Goal: Information Seeking & Learning: Learn about a topic

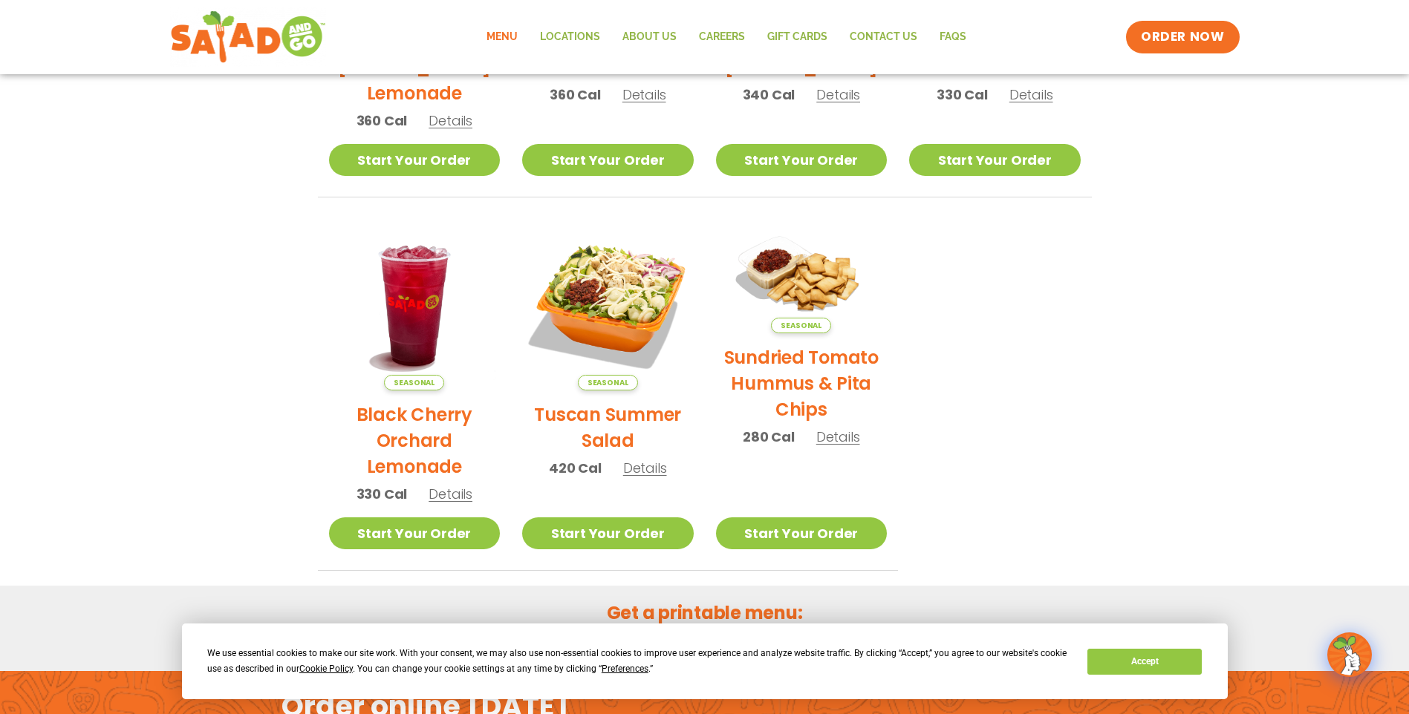
scroll to position [758, 0]
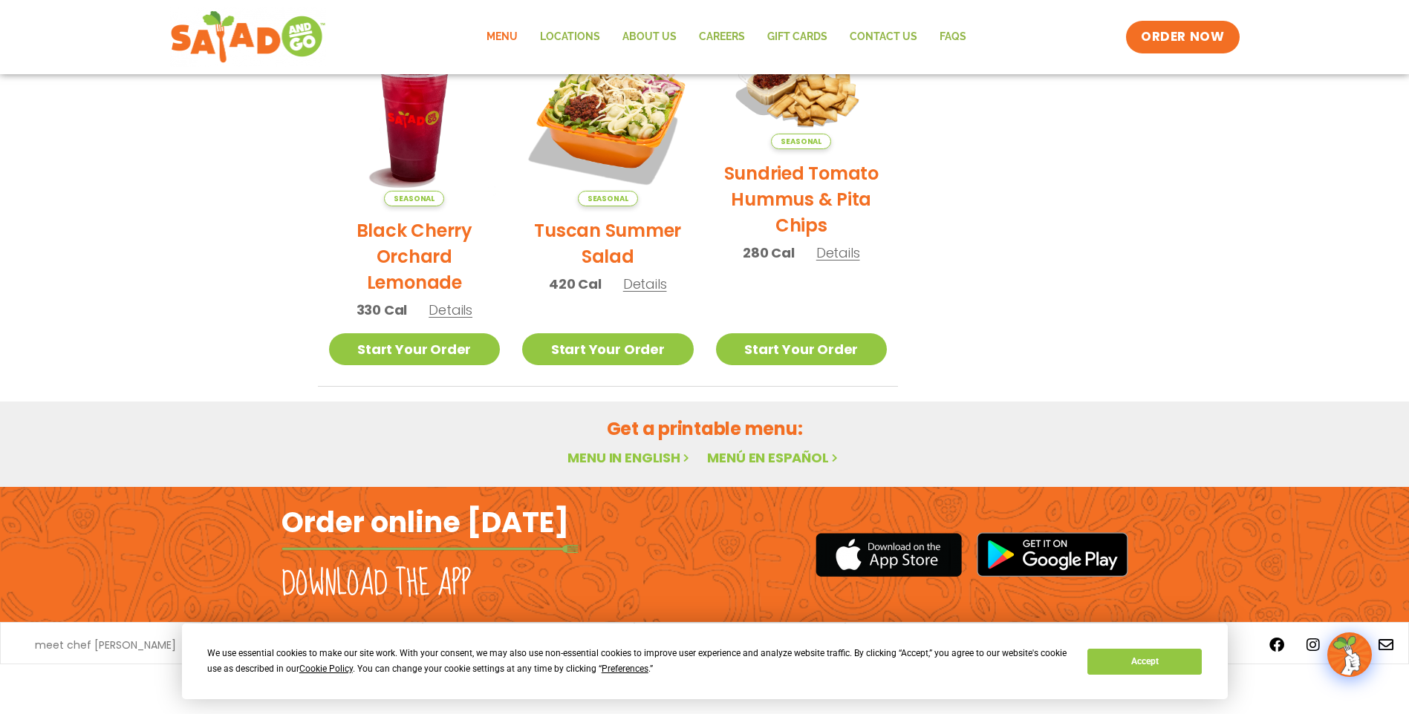
click at [632, 456] on link "Menu in English" at bounding box center [629, 458] width 125 height 19
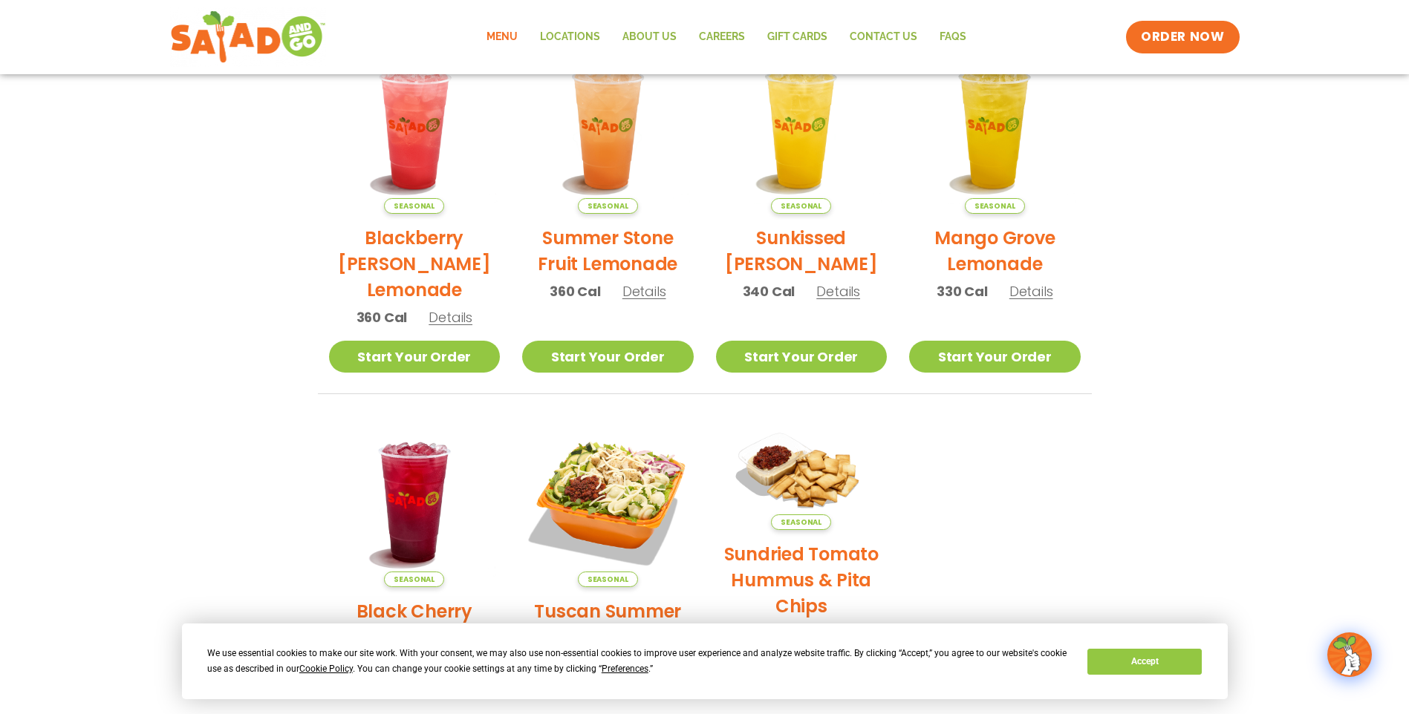
scroll to position [371, 0]
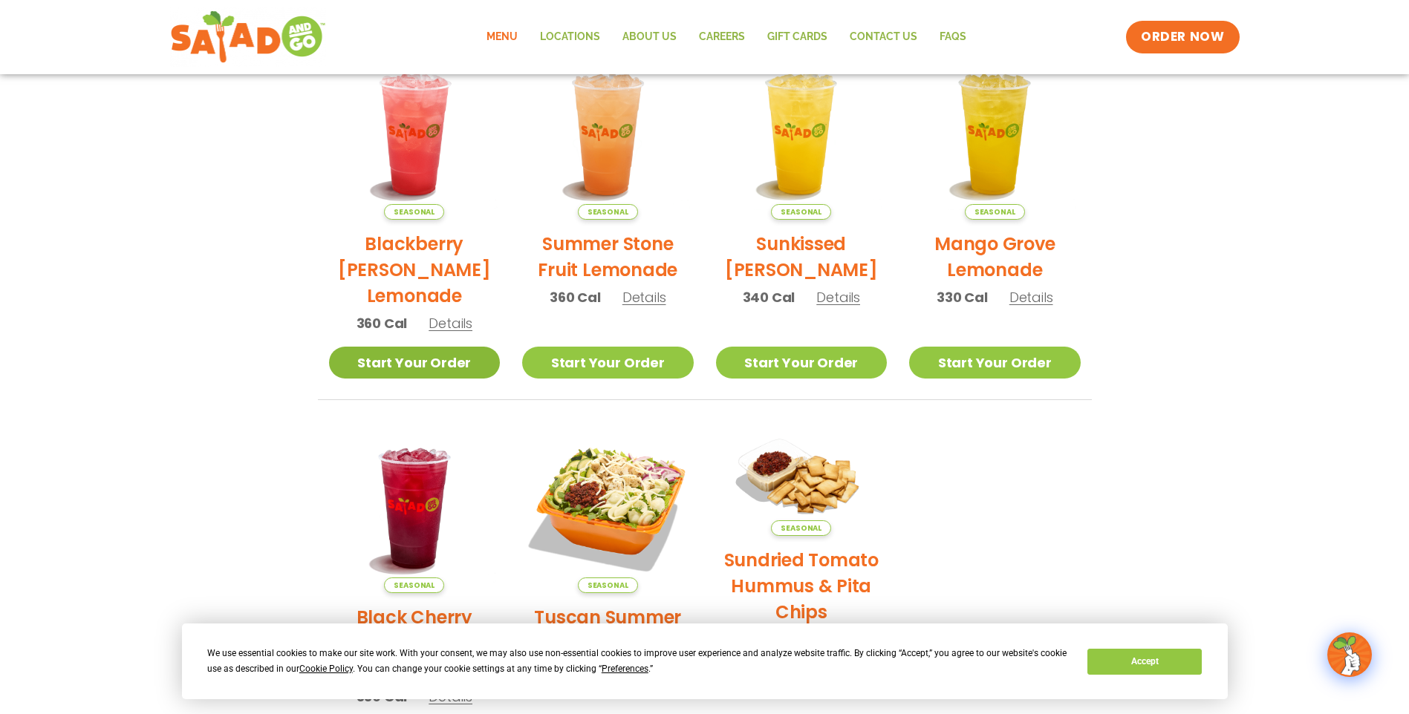
click at [449, 366] on link "Start Your Order" at bounding box center [415, 363] width 172 height 32
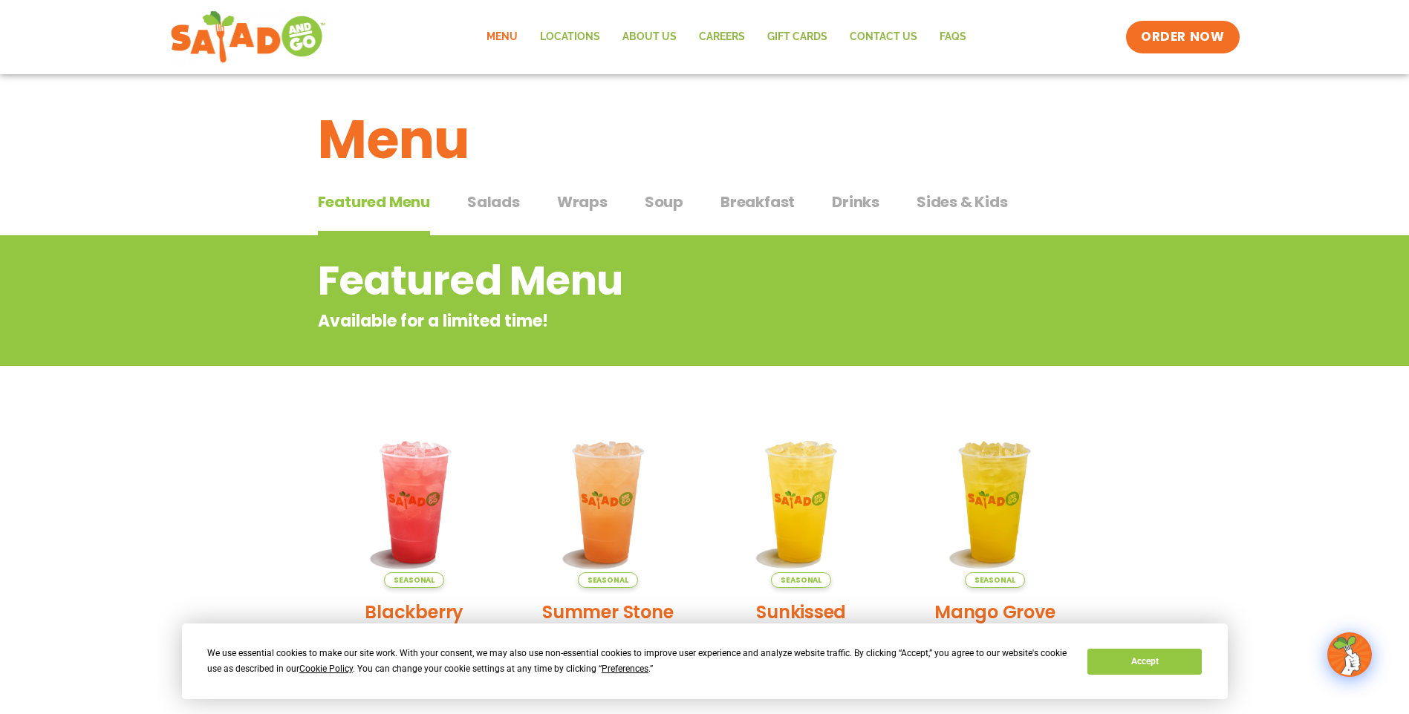
scroll to position [0, 0]
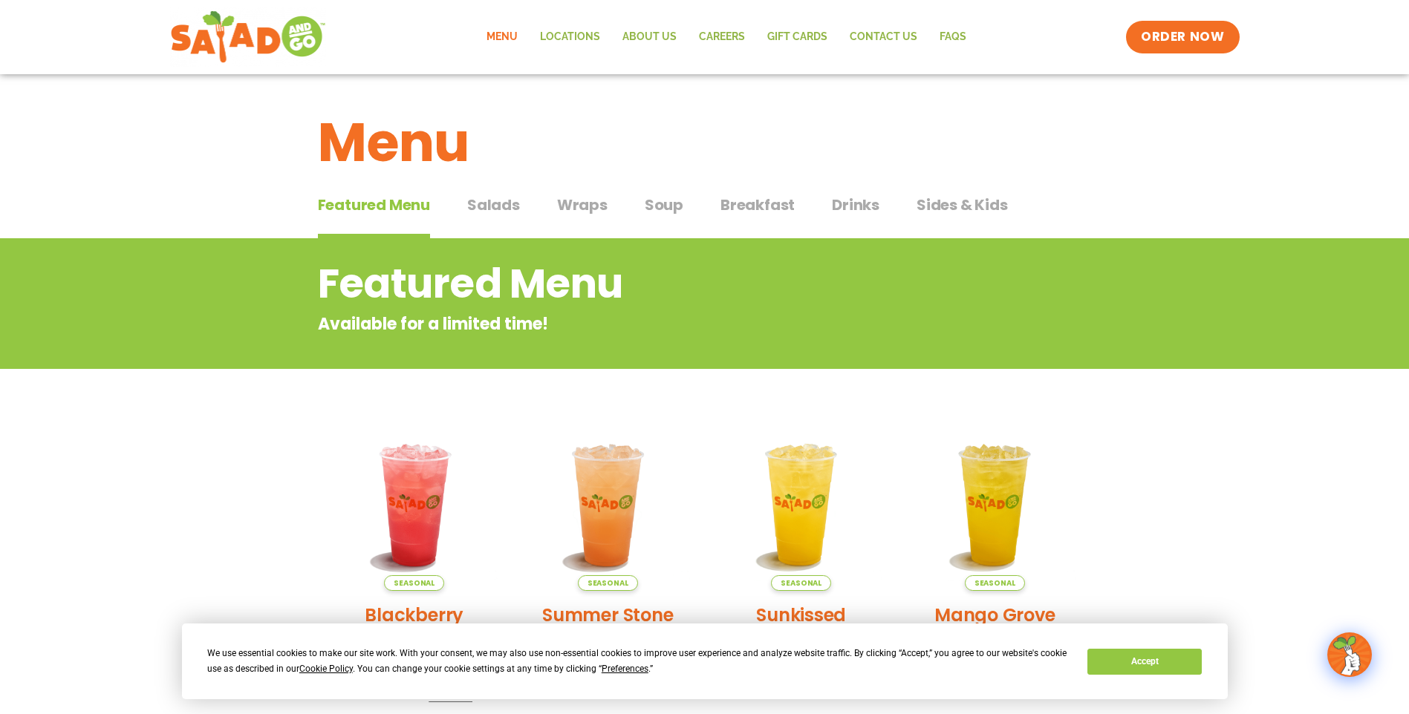
click at [858, 203] on span "Drinks" at bounding box center [856, 205] width 48 height 22
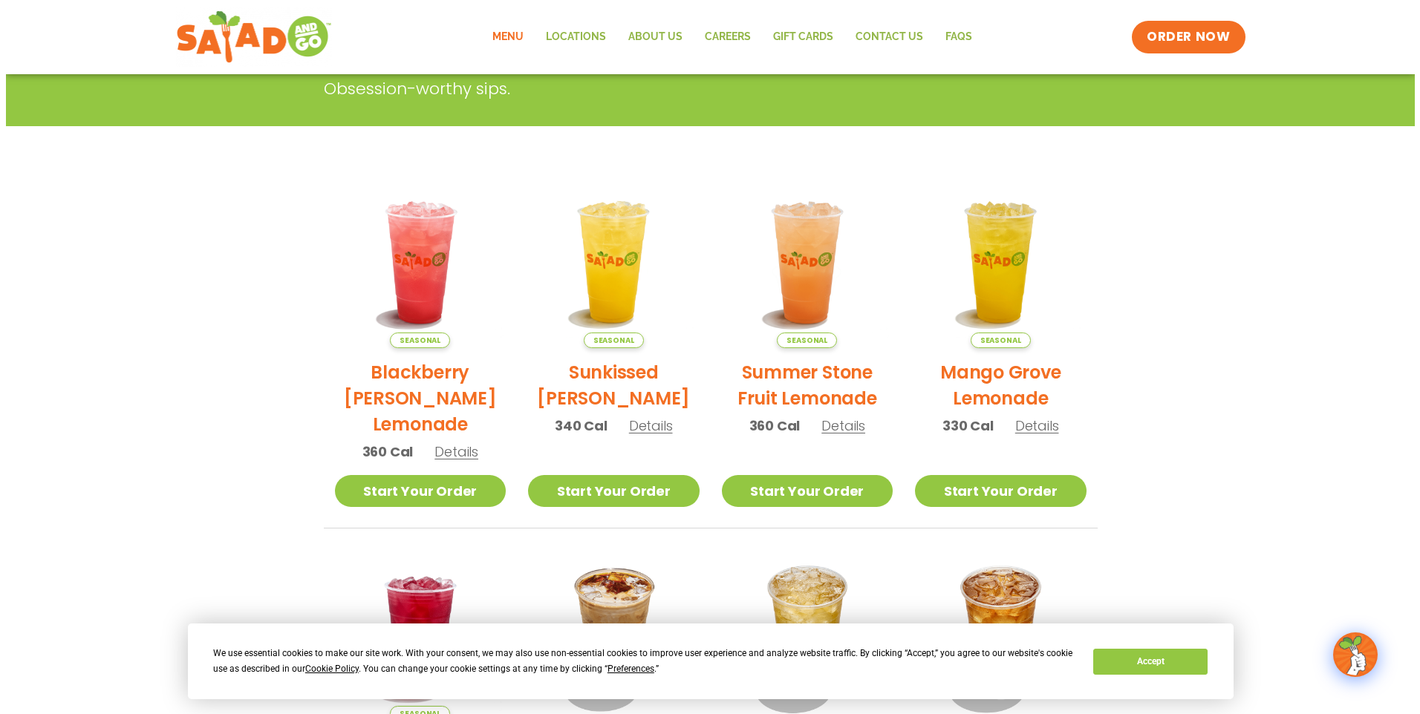
scroll to position [223, 0]
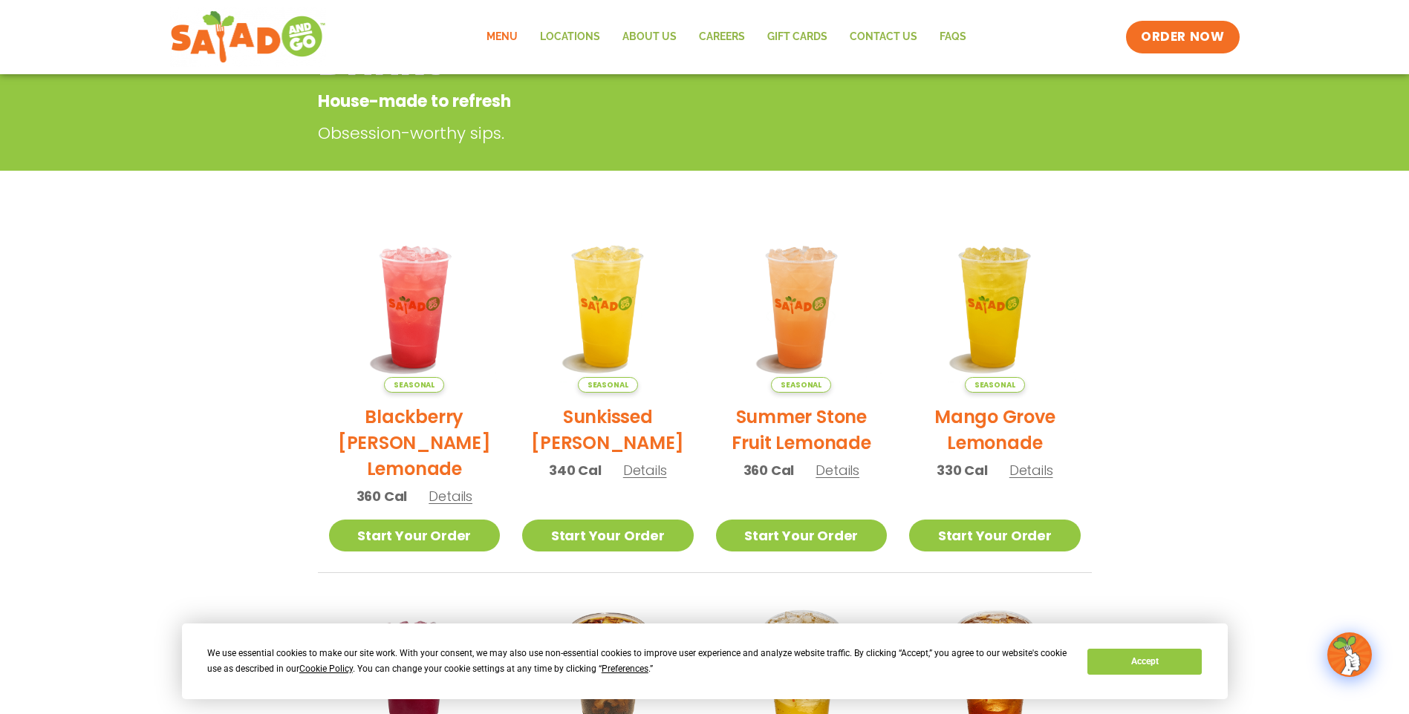
click at [639, 471] on span "Details" at bounding box center [645, 470] width 44 height 19
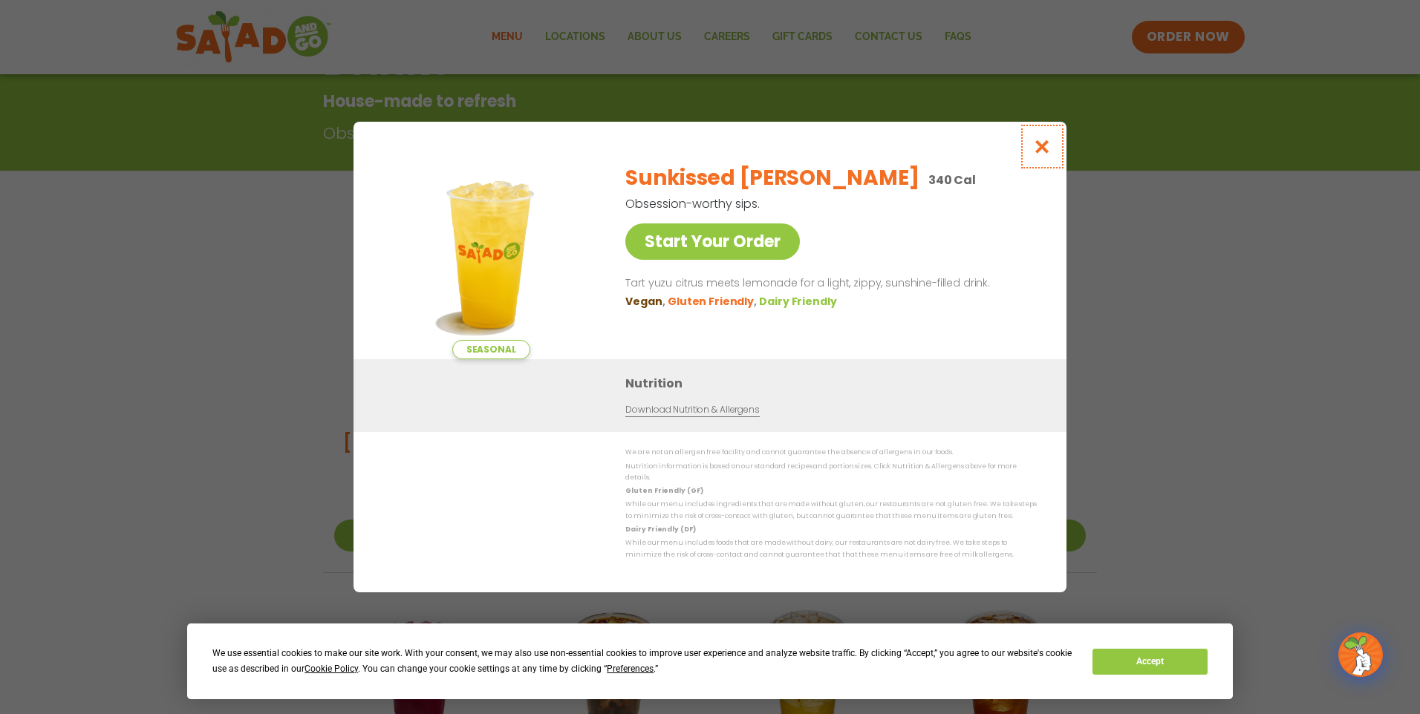
click at [1043, 153] on icon "Close modal" at bounding box center [1042, 147] width 19 height 16
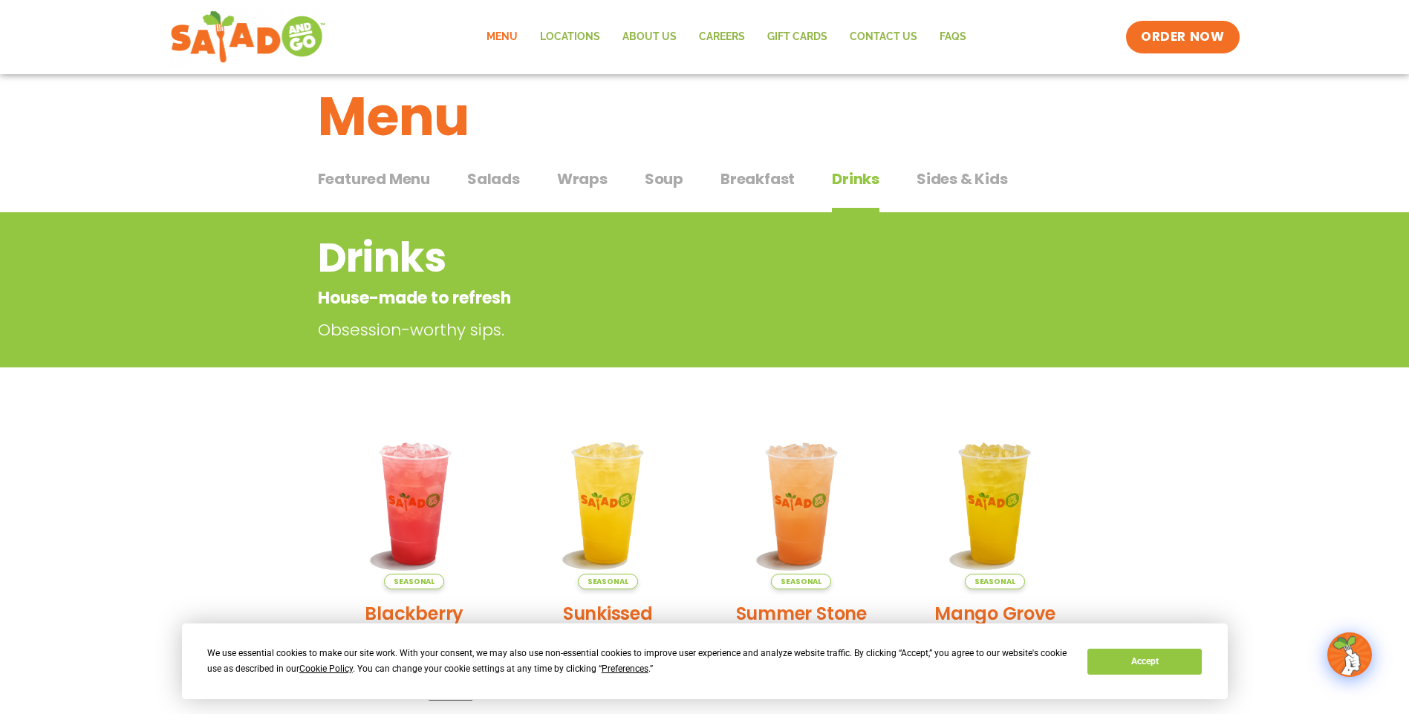
scroll to position [0, 0]
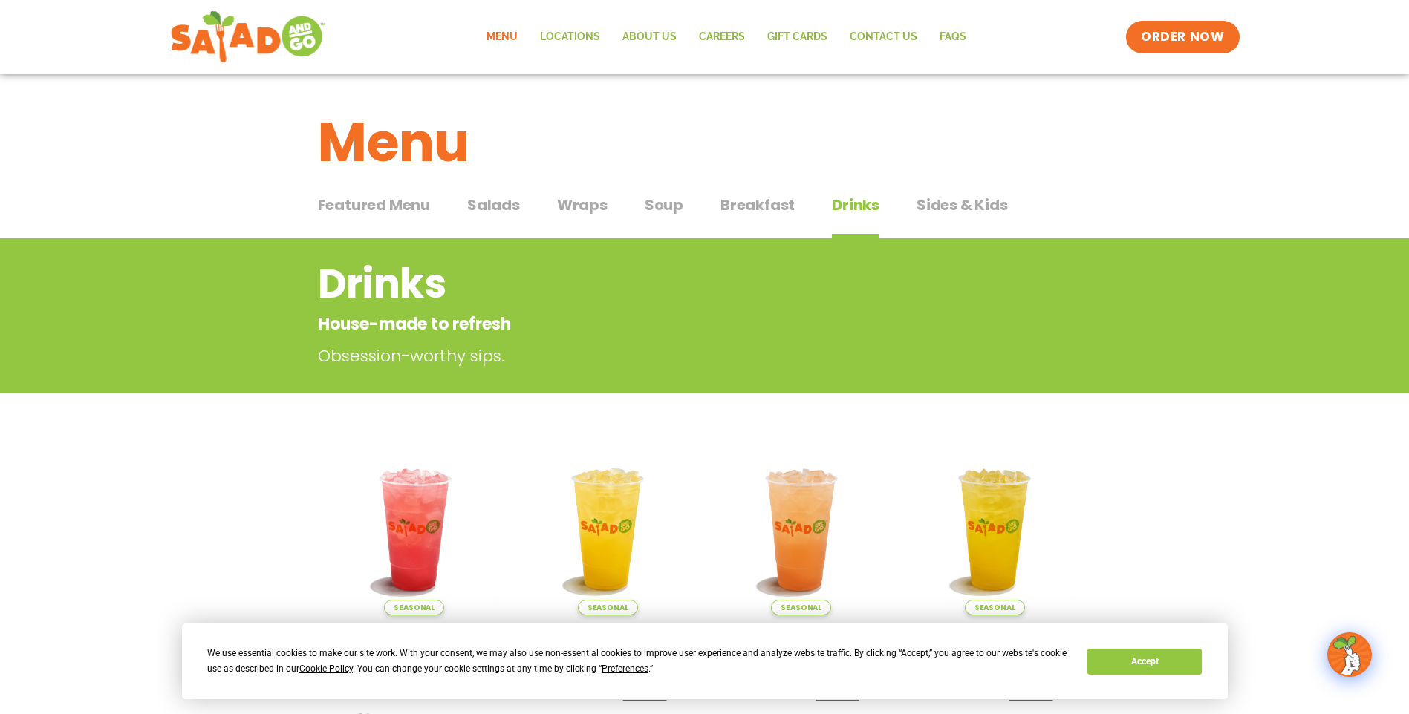
click at [491, 203] on span "Salads" at bounding box center [493, 205] width 53 height 22
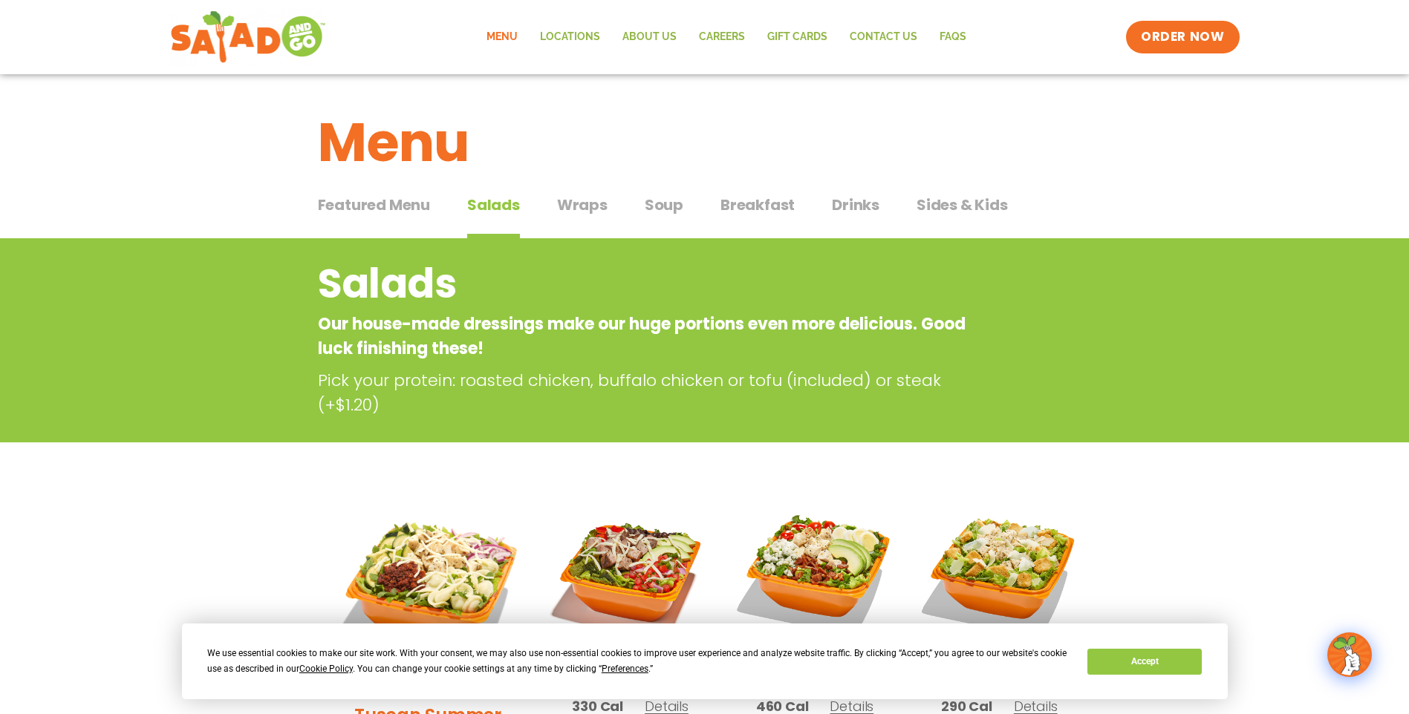
click at [848, 206] on span "Drinks" at bounding box center [856, 205] width 48 height 22
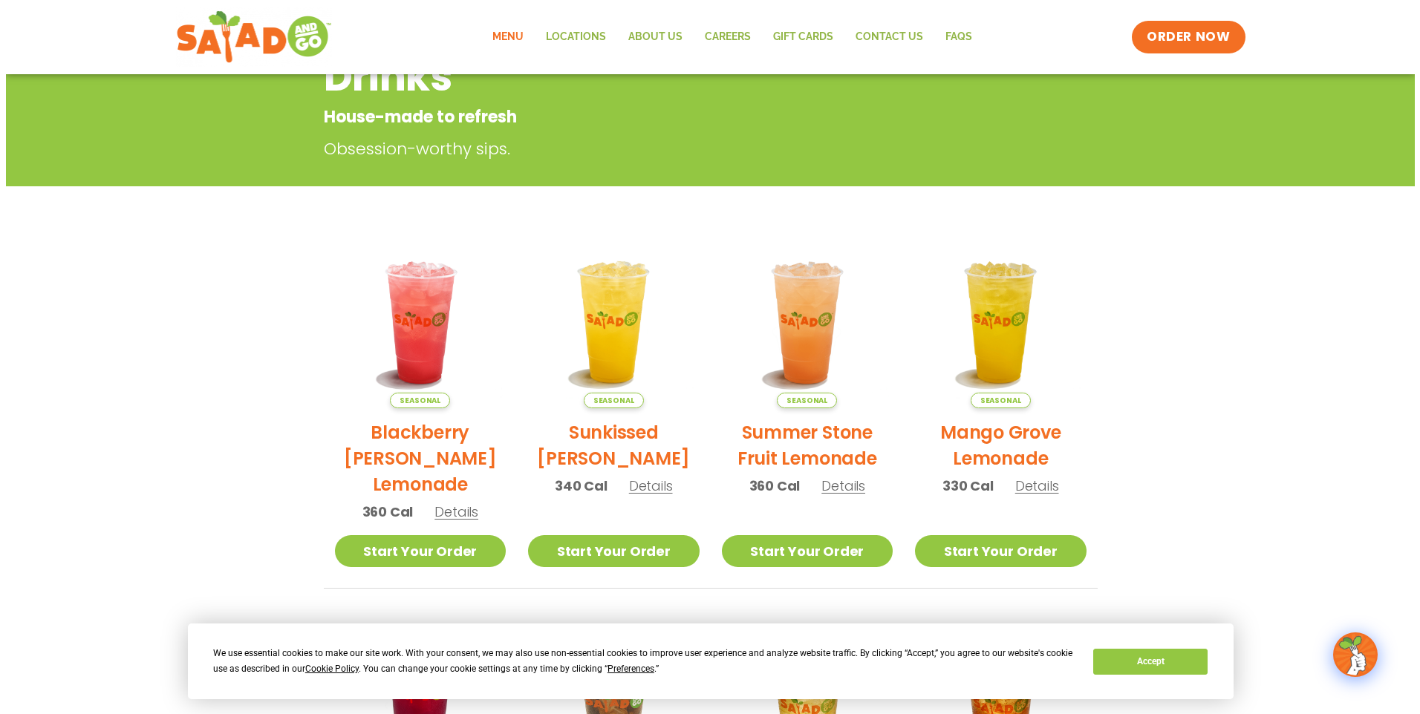
scroll to position [223, 0]
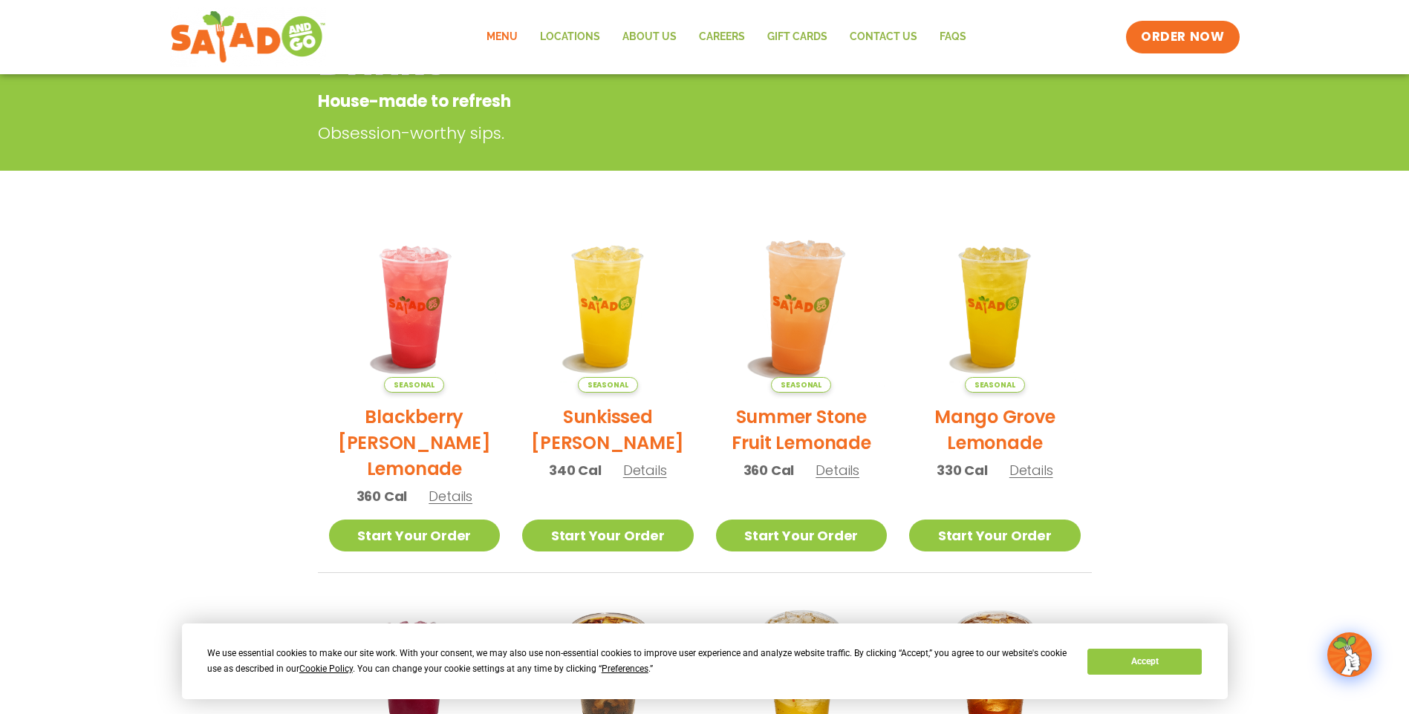
click at [800, 348] on img at bounding box center [800, 306] width 201 height 201
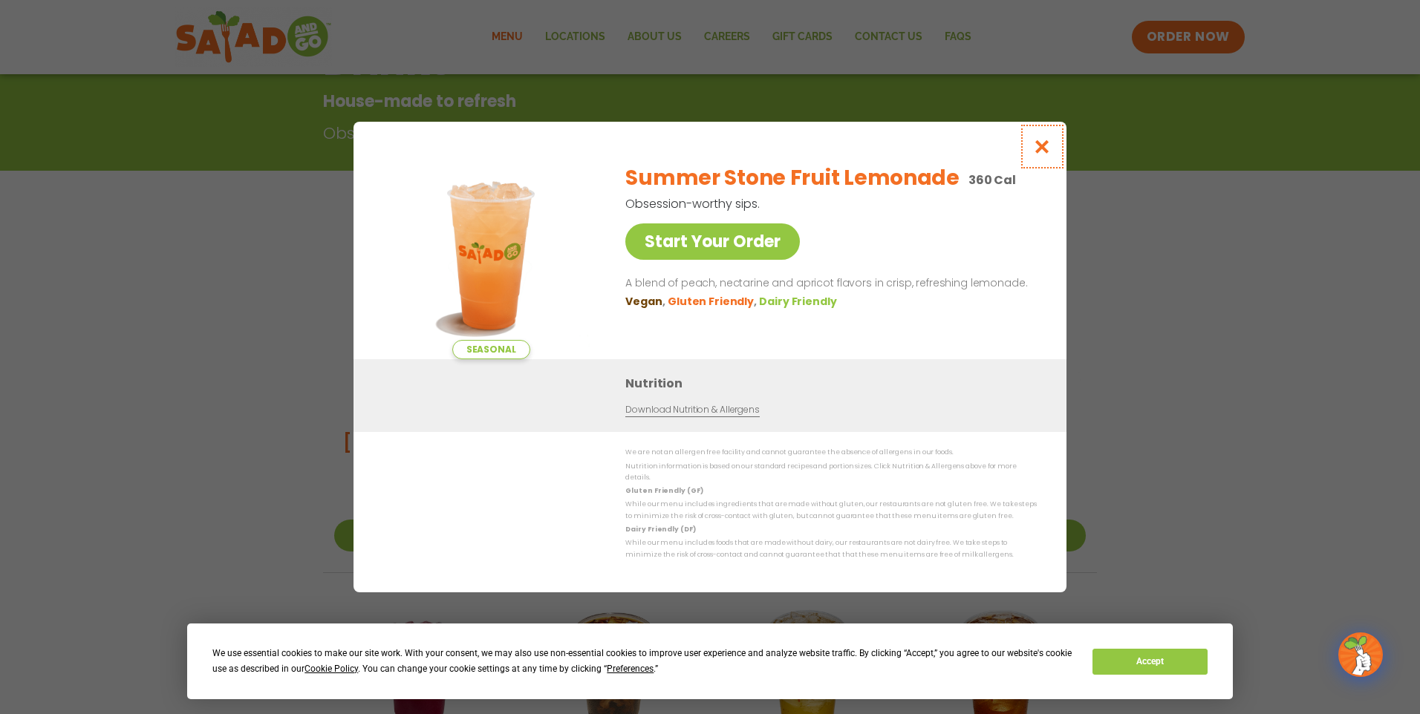
click at [1048, 147] on icon "Close modal" at bounding box center [1042, 147] width 19 height 16
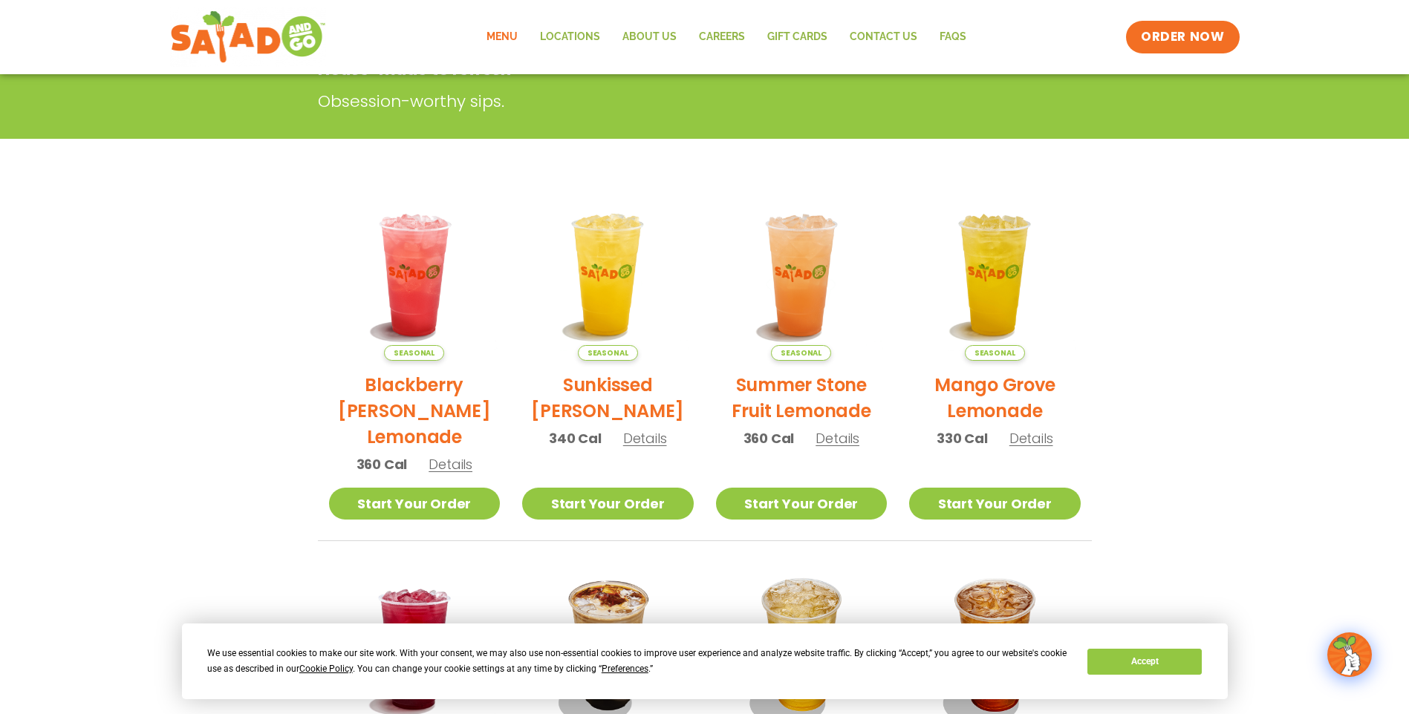
scroll to position [0, 0]
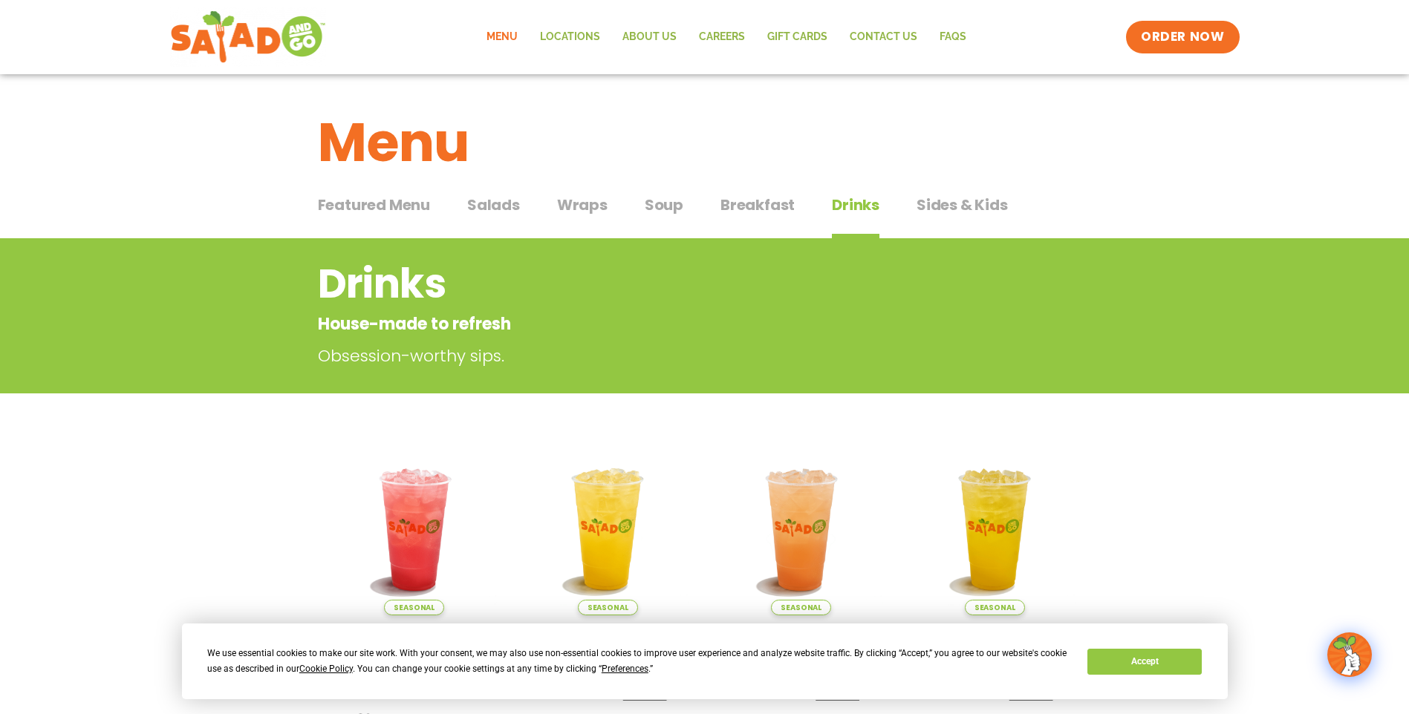
click at [501, 204] on span "Salads" at bounding box center [493, 205] width 53 height 22
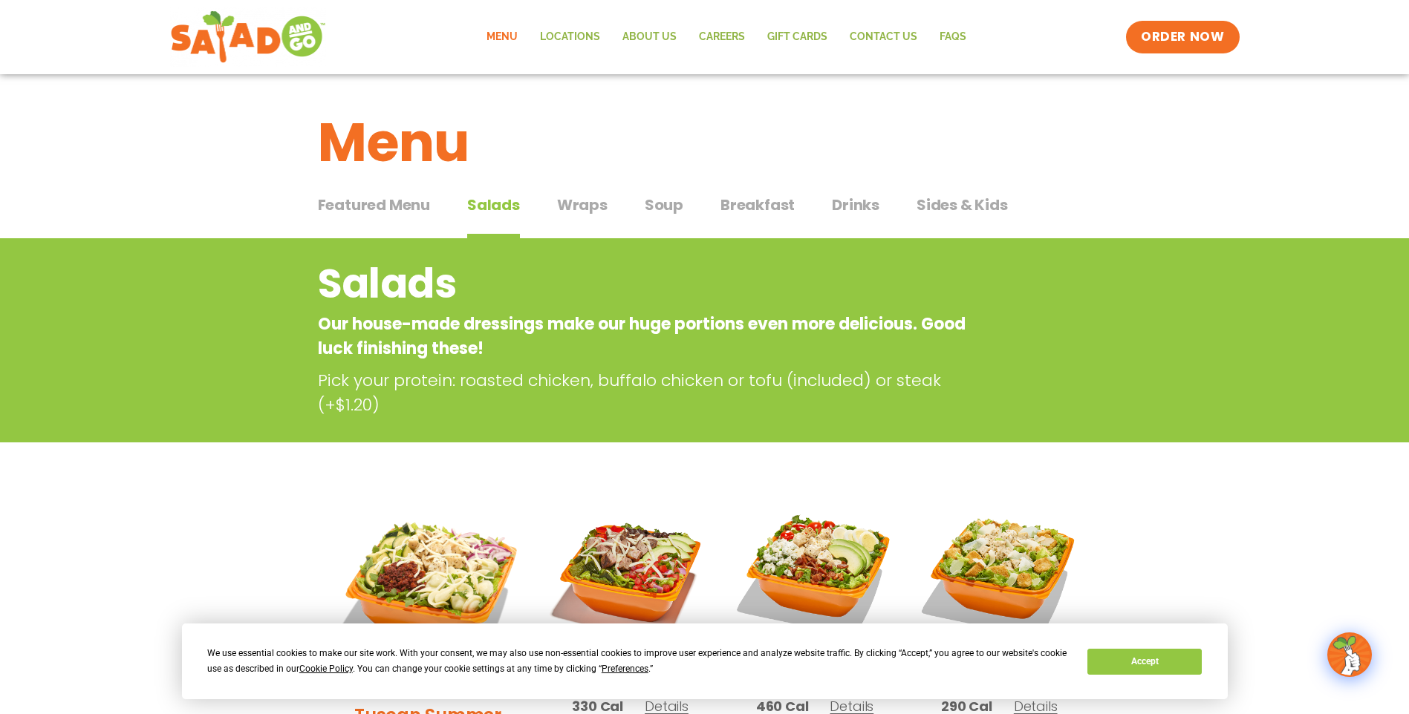
click at [845, 203] on span "Drinks" at bounding box center [856, 205] width 48 height 22
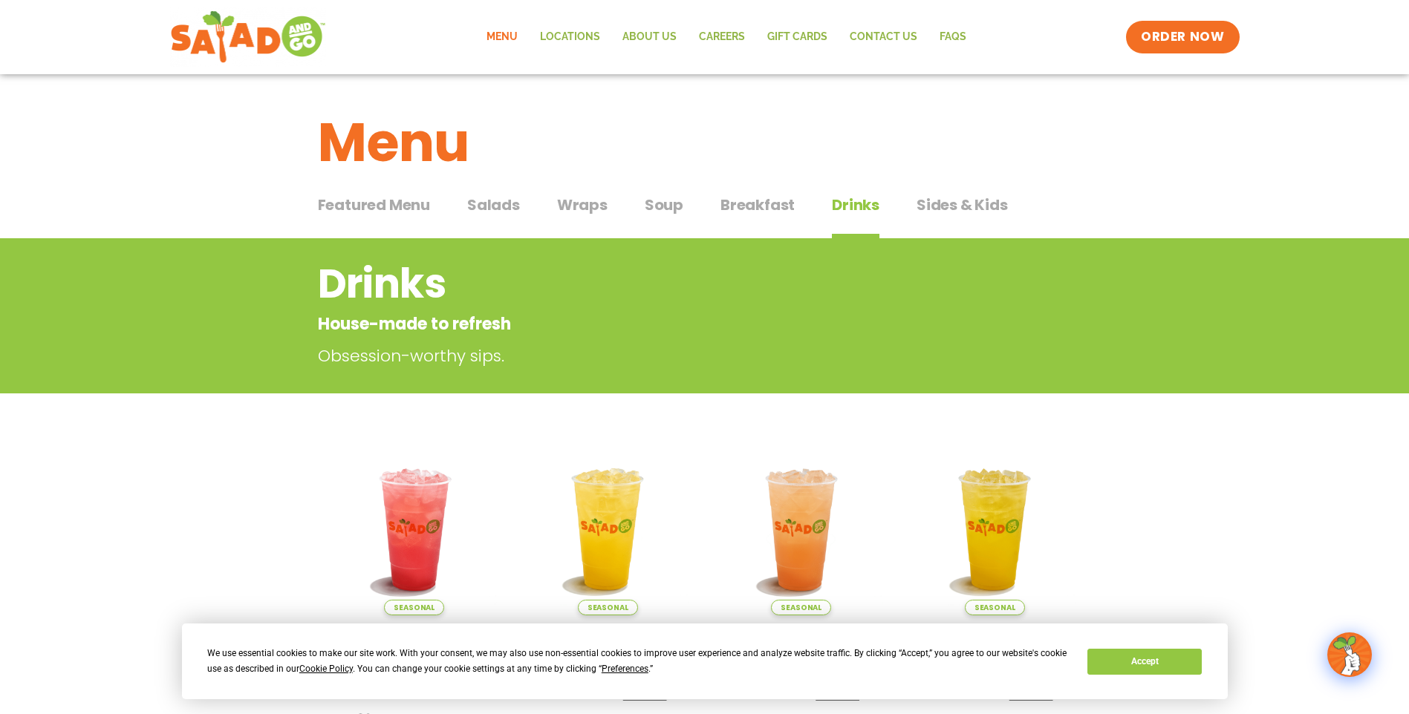
click at [494, 201] on span "Salads" at bounding box center [493, 205] width 53 height 22
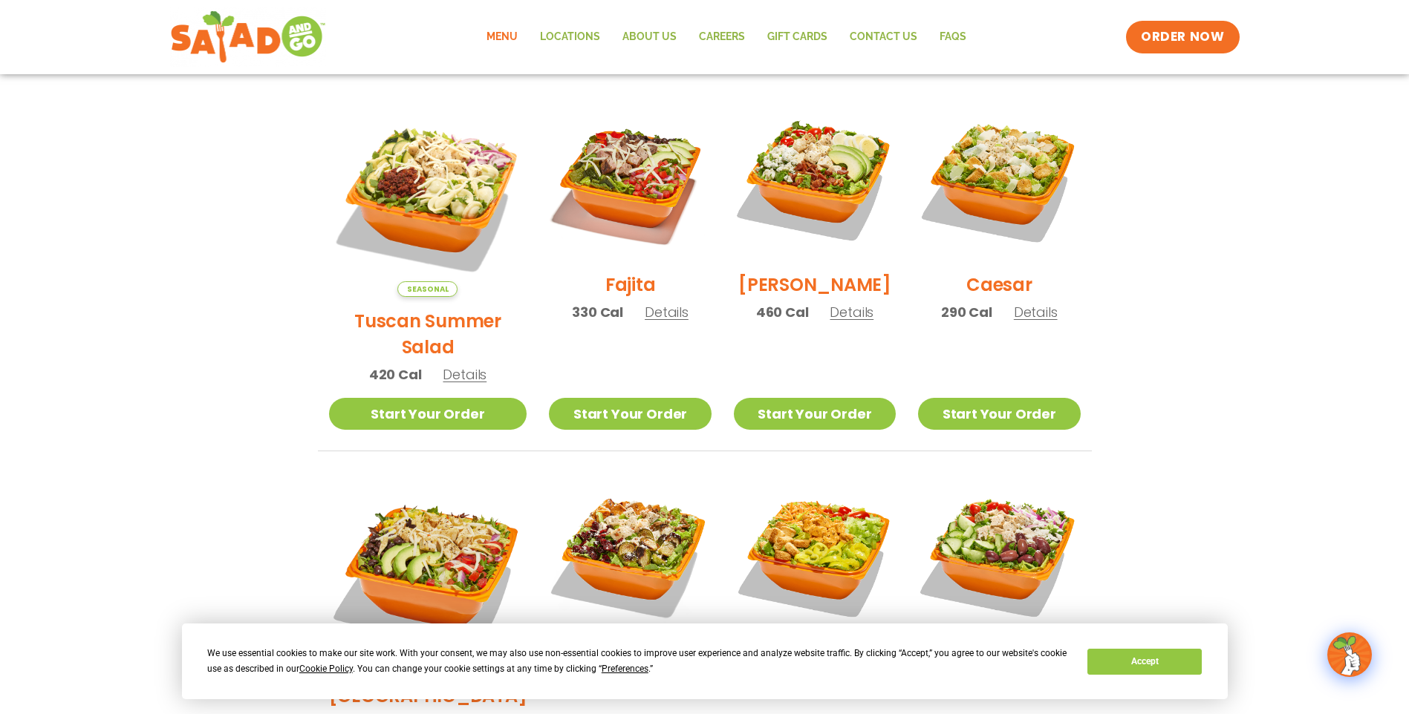
scroll to position [371, 0]
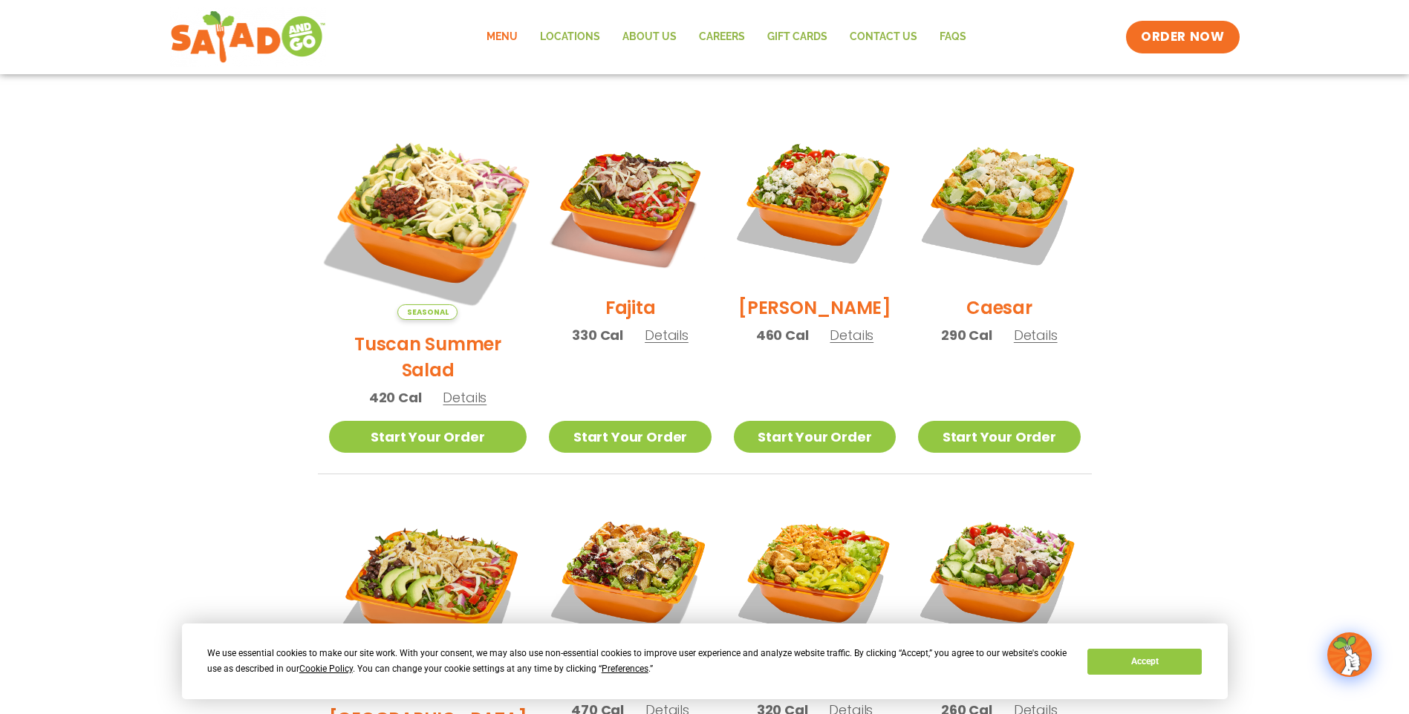
click at [414, 235] on img at bounding box center [427, 221] width 232 height 232
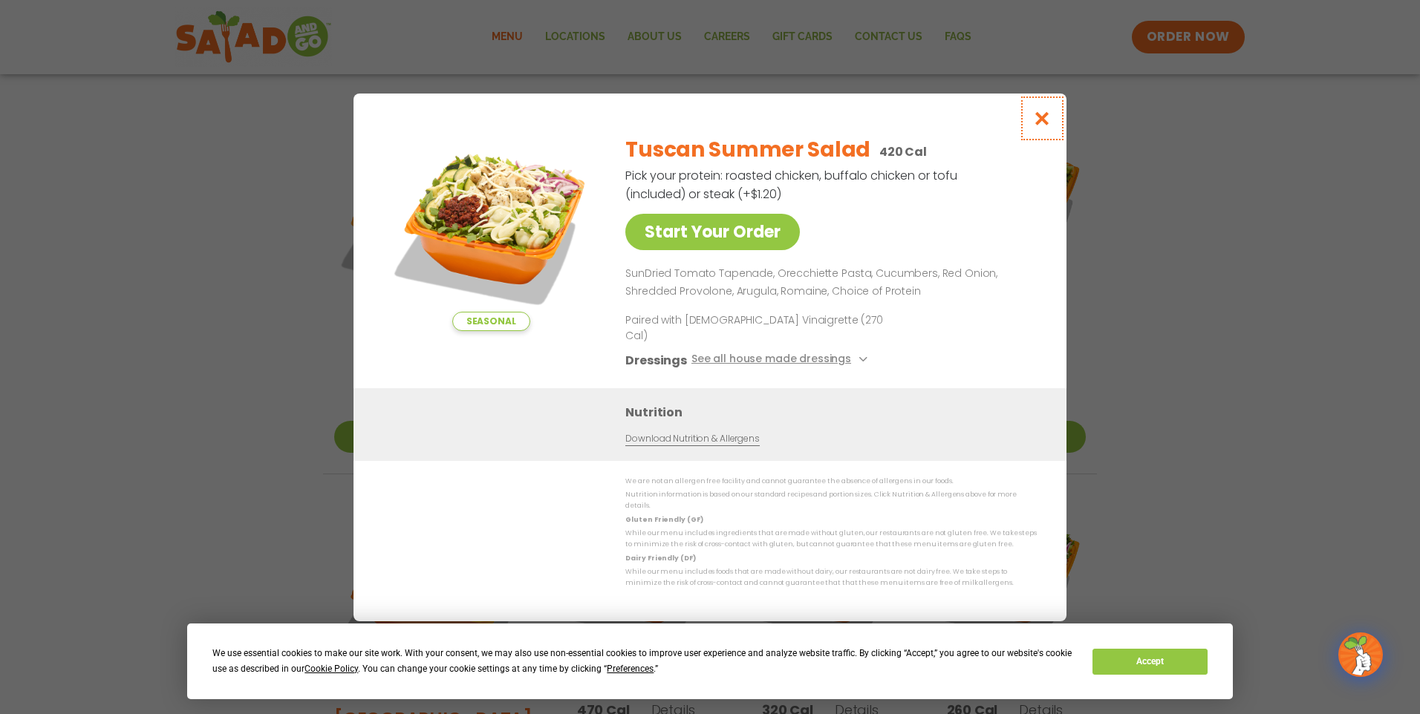
click at [1041, 126] on icon "Close modal" at bounding box center [1042, 119] width 19 height 16
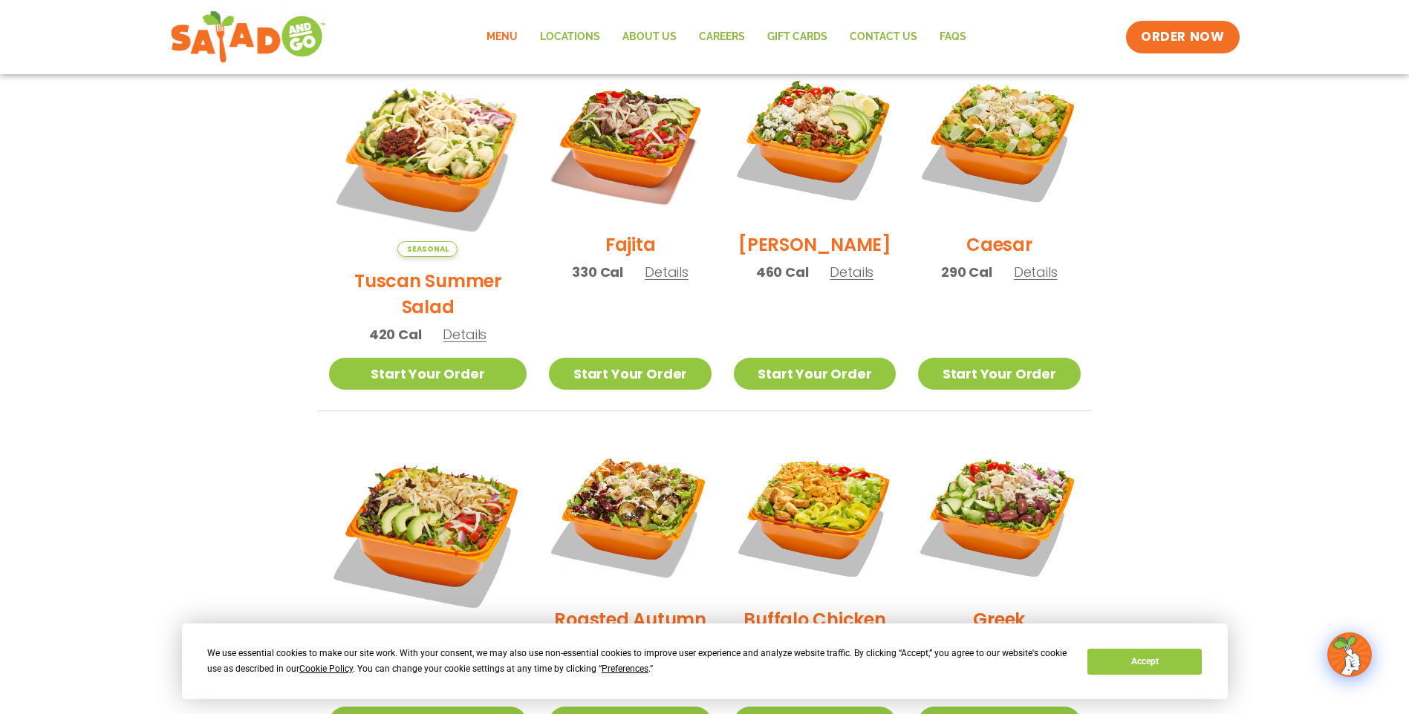
scroll to position [594, 0]
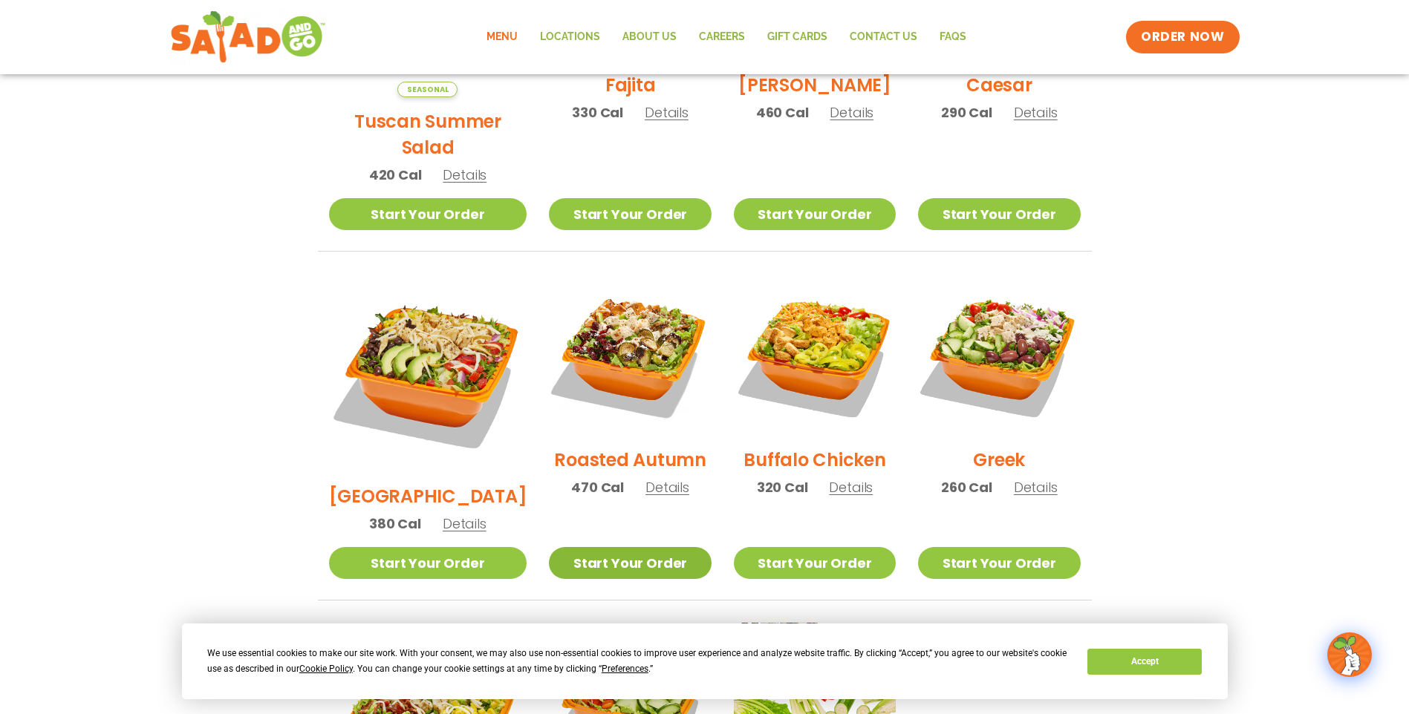
click at [626, 547] on link "Start Your Order" at bounding box center [630, 563] width 162 height 32
click at [642, 447] on h2 "Roasted Autumn" at bounding box center [630, 460] width 152 height 26
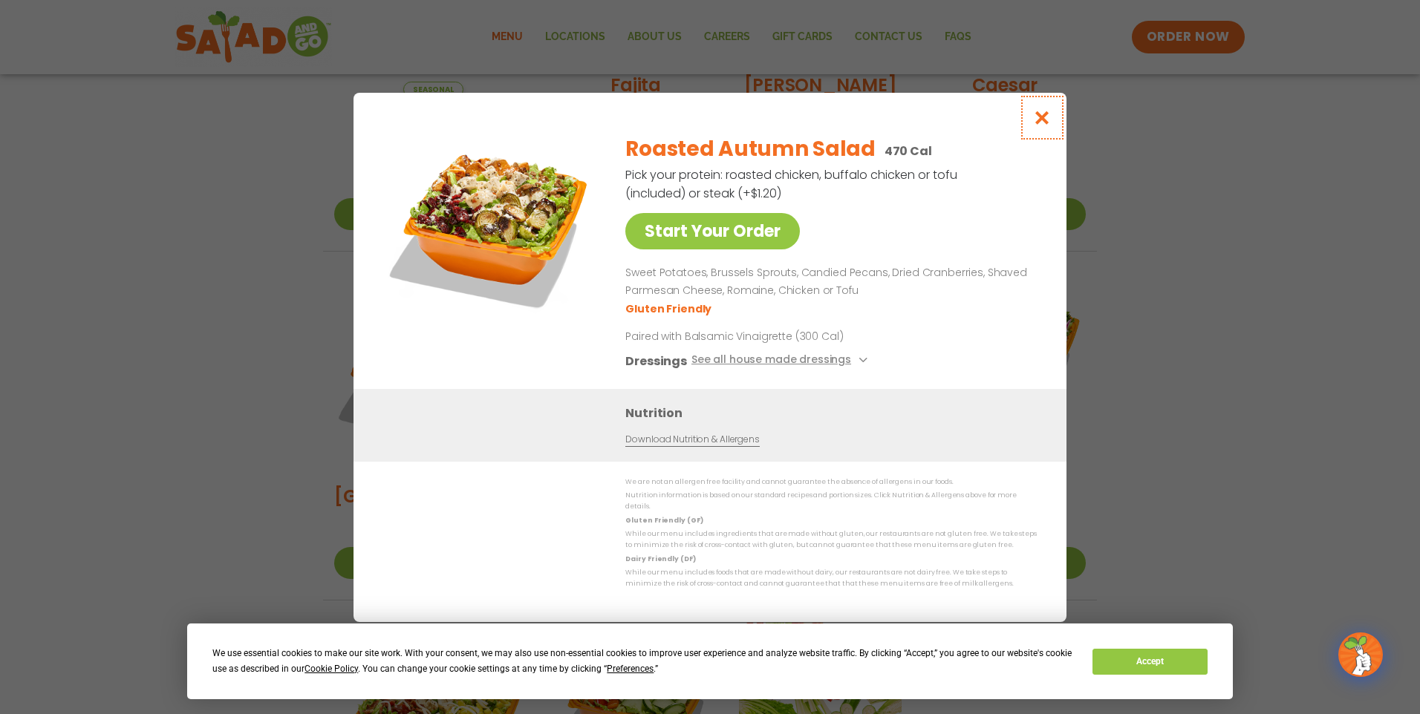
click at [1042, 121] on icon "Close modal" at bounding box center [1042, 118] width 19 height 16
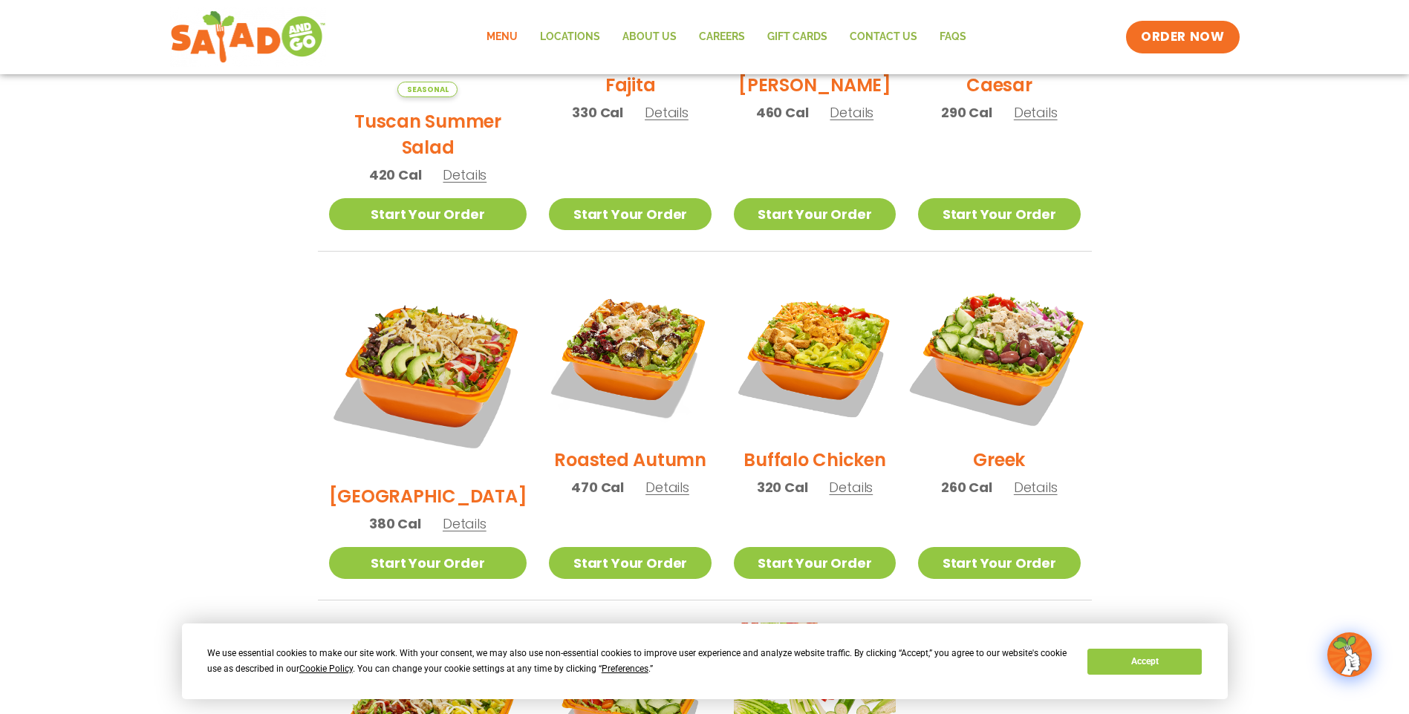
click at [1006, 353] on img at bounding box center [999, 355] width 190 height 190
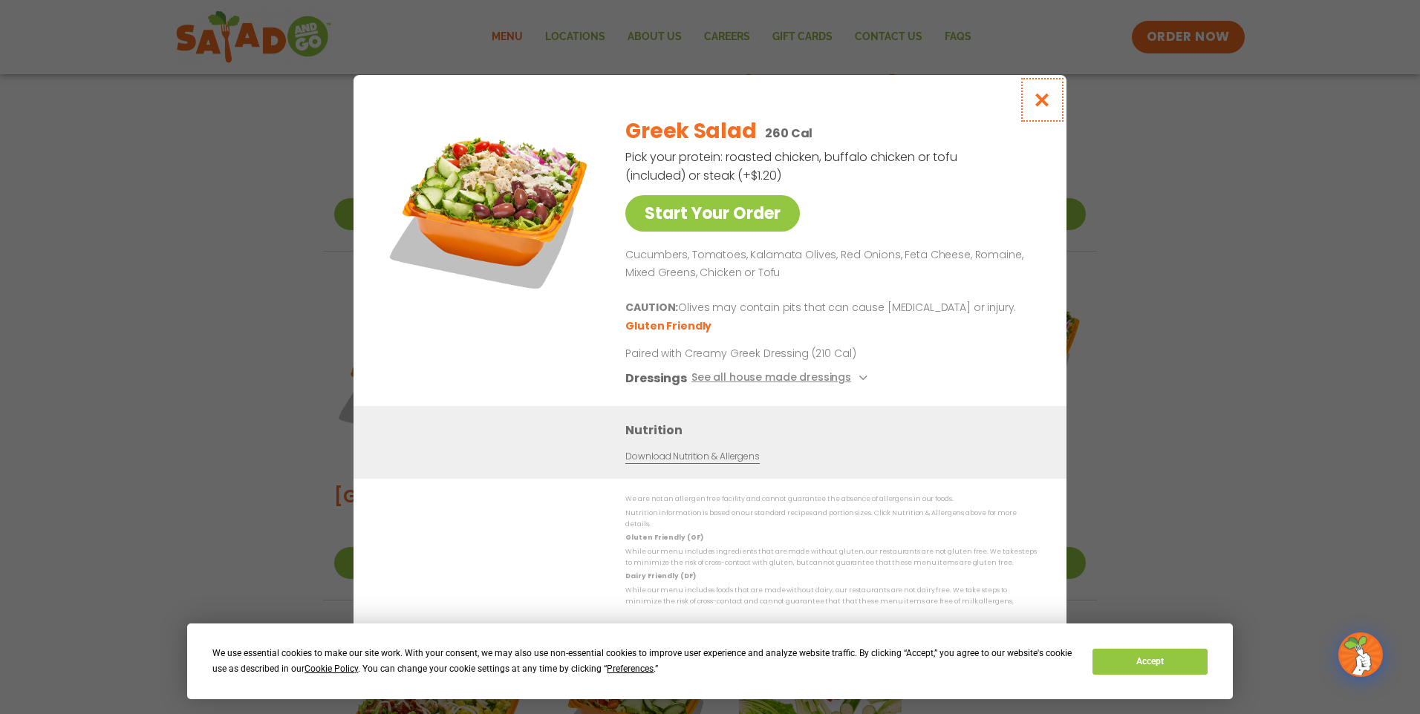
click at [1044, 106] on icon "Close modal" at bounding box center [1042, 100] width 19 height 16
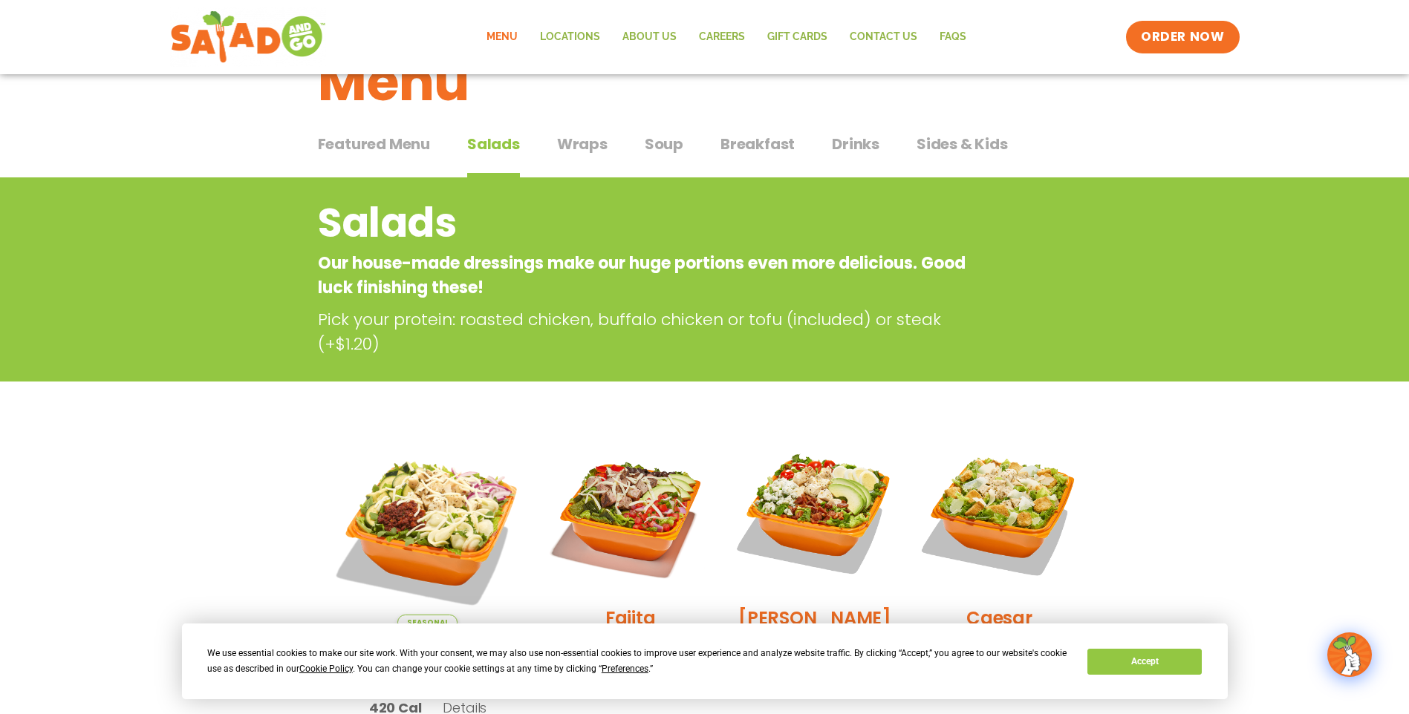
scroll to position [0, 0]
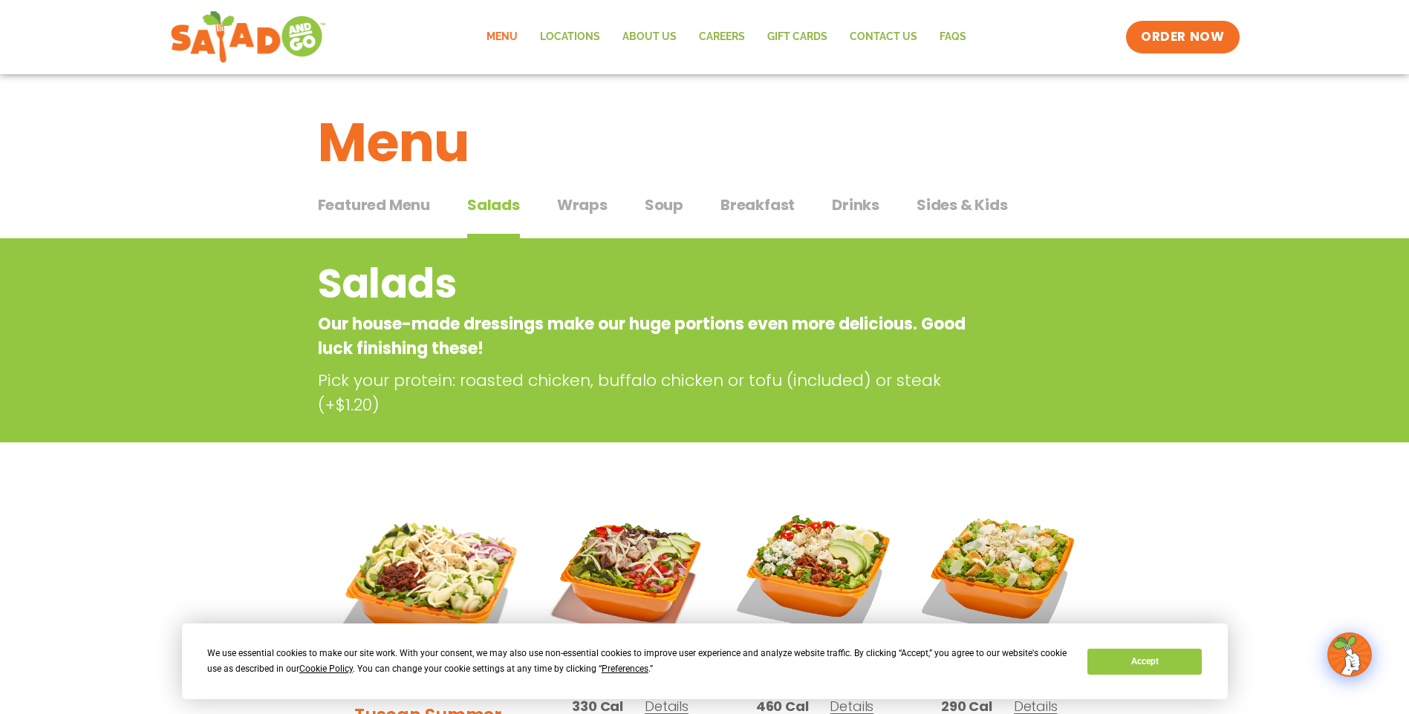
click at [576, 209] on span "Wraps" at bounding box center [582, 205] width 50 height 22
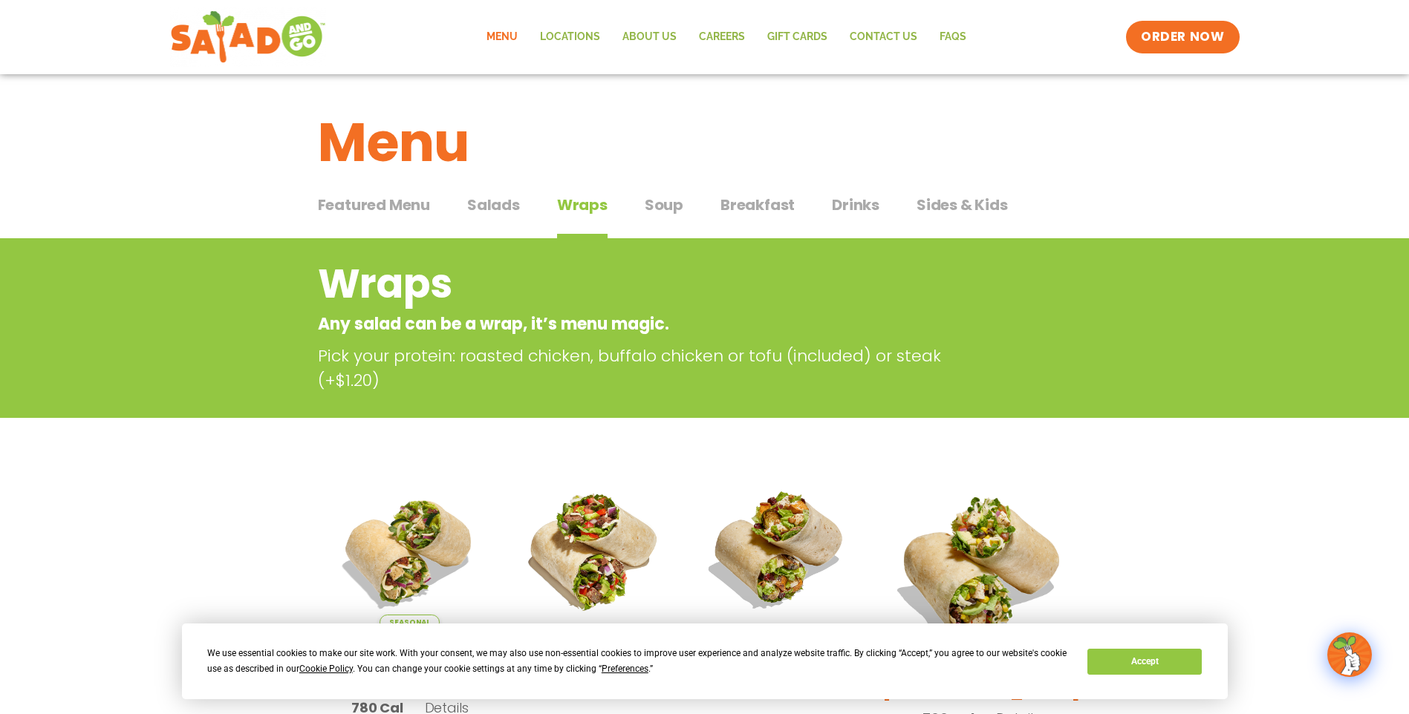
click at [656, 209] on span "Soup" at bounding box center [664, 205] width 39 height 22
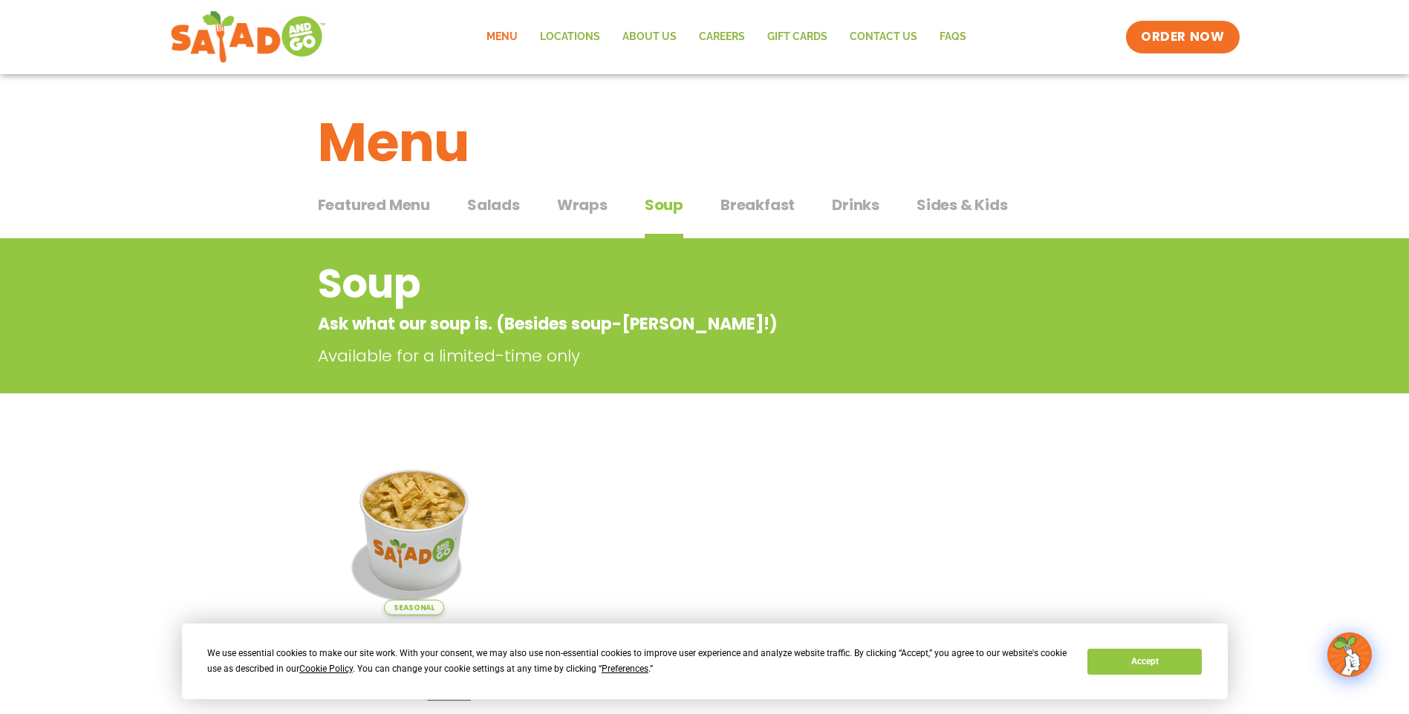
click at [752, 203] on span "Breakfast" at bounding box center [757, 205] width 74 height 22
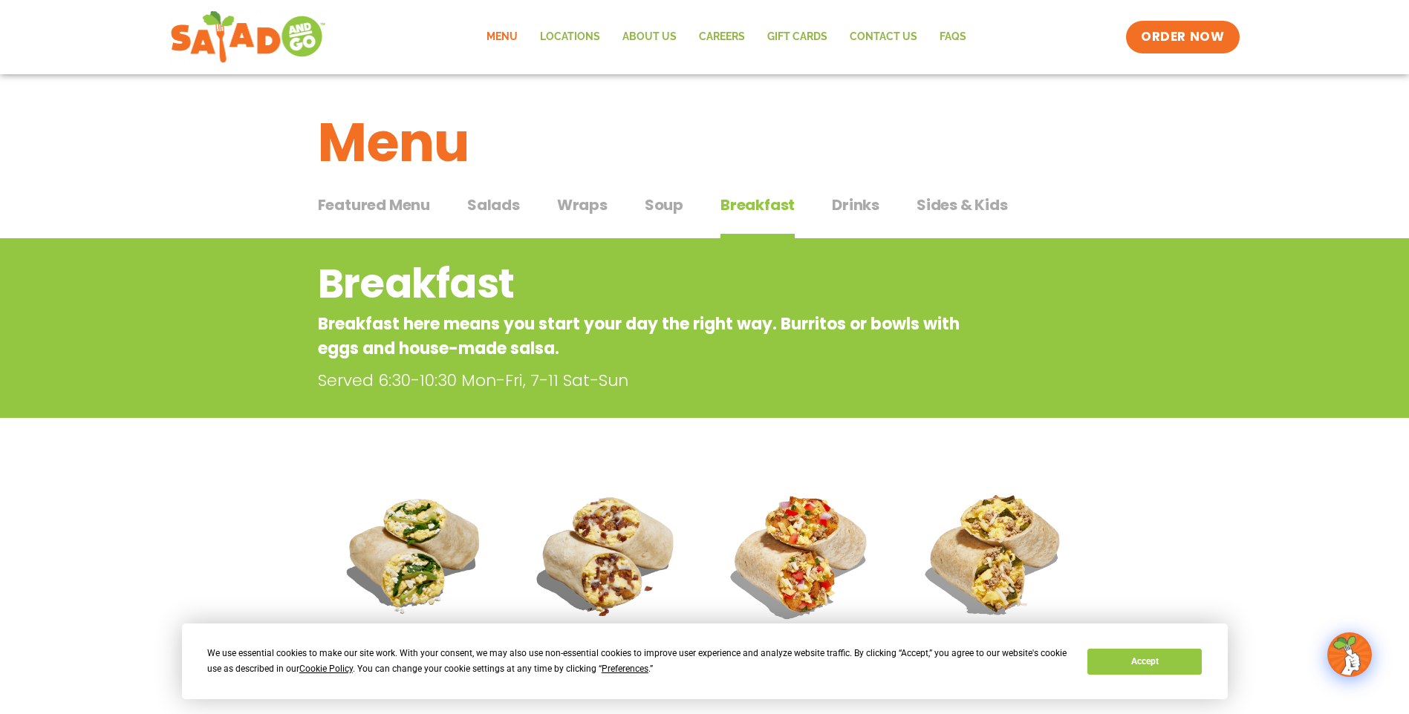
click at [861, 202] on span "Drinks" at bounding box center [856, 205] width 48 height 22
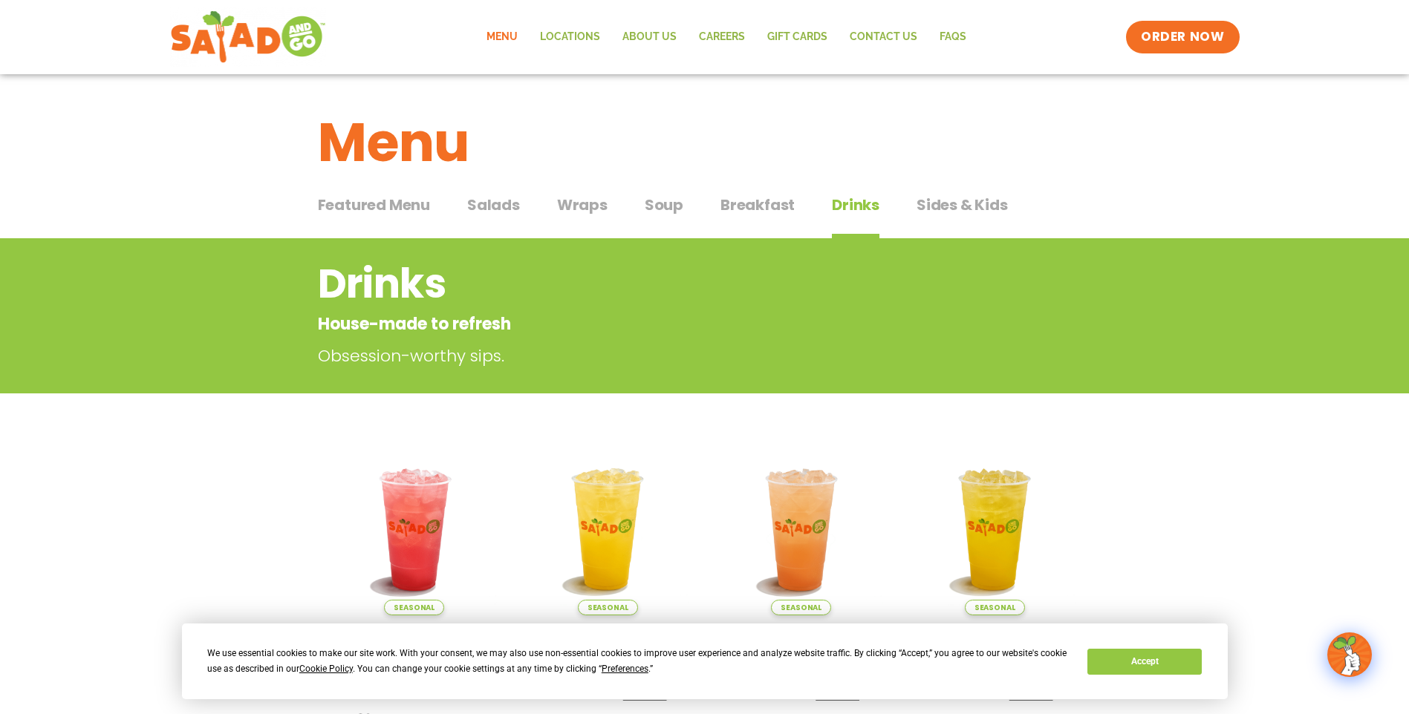
click at [933, 201] on span "Sides & Kids" at bounding box center [961, 205] width 91 height 22
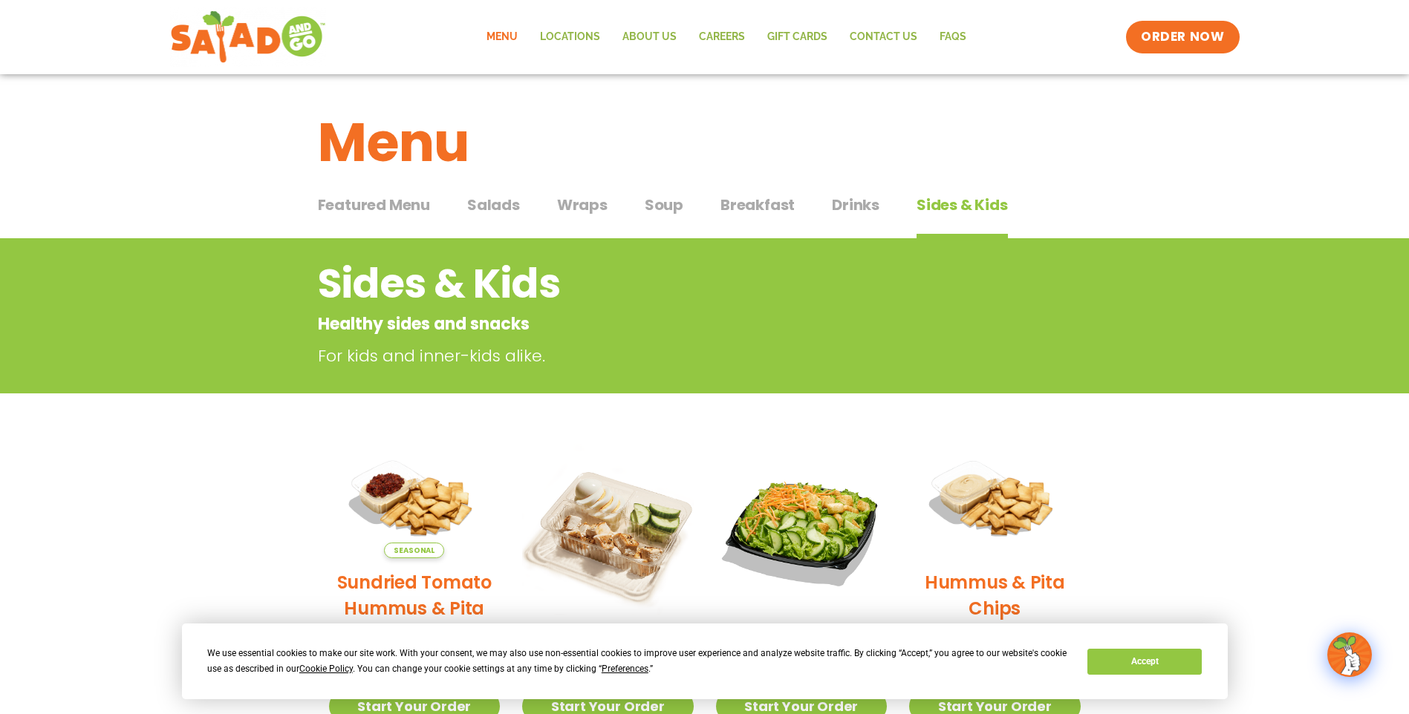
click at [387, 205] on span "Featured Menu" at bounding box center [374, 205] width 112 height 22
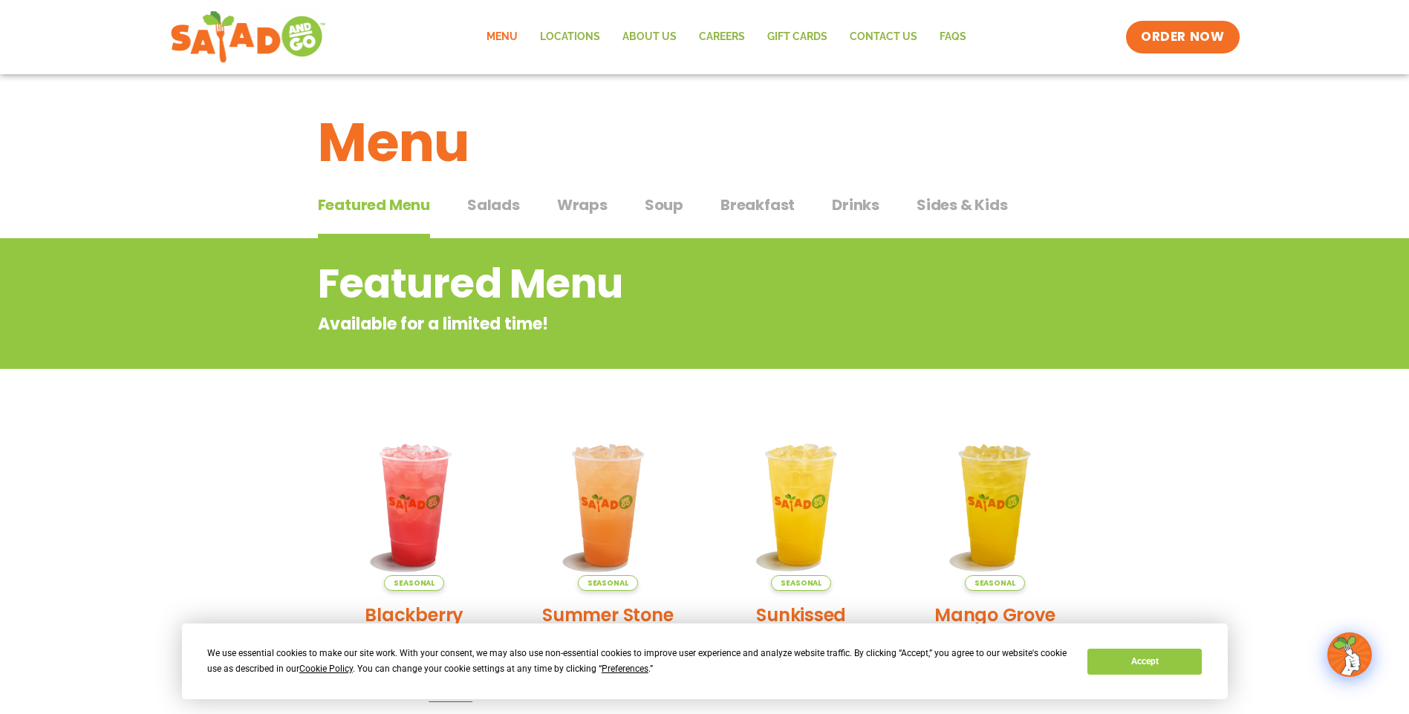
click at [410, 198] on span "Featured Menu" at bounding box center [374, 205] width 112 height 22
click at [500, 36] on link "Menu" at bounding box center [501, 37] width 53 height 34
